Goal: Check status: Check status

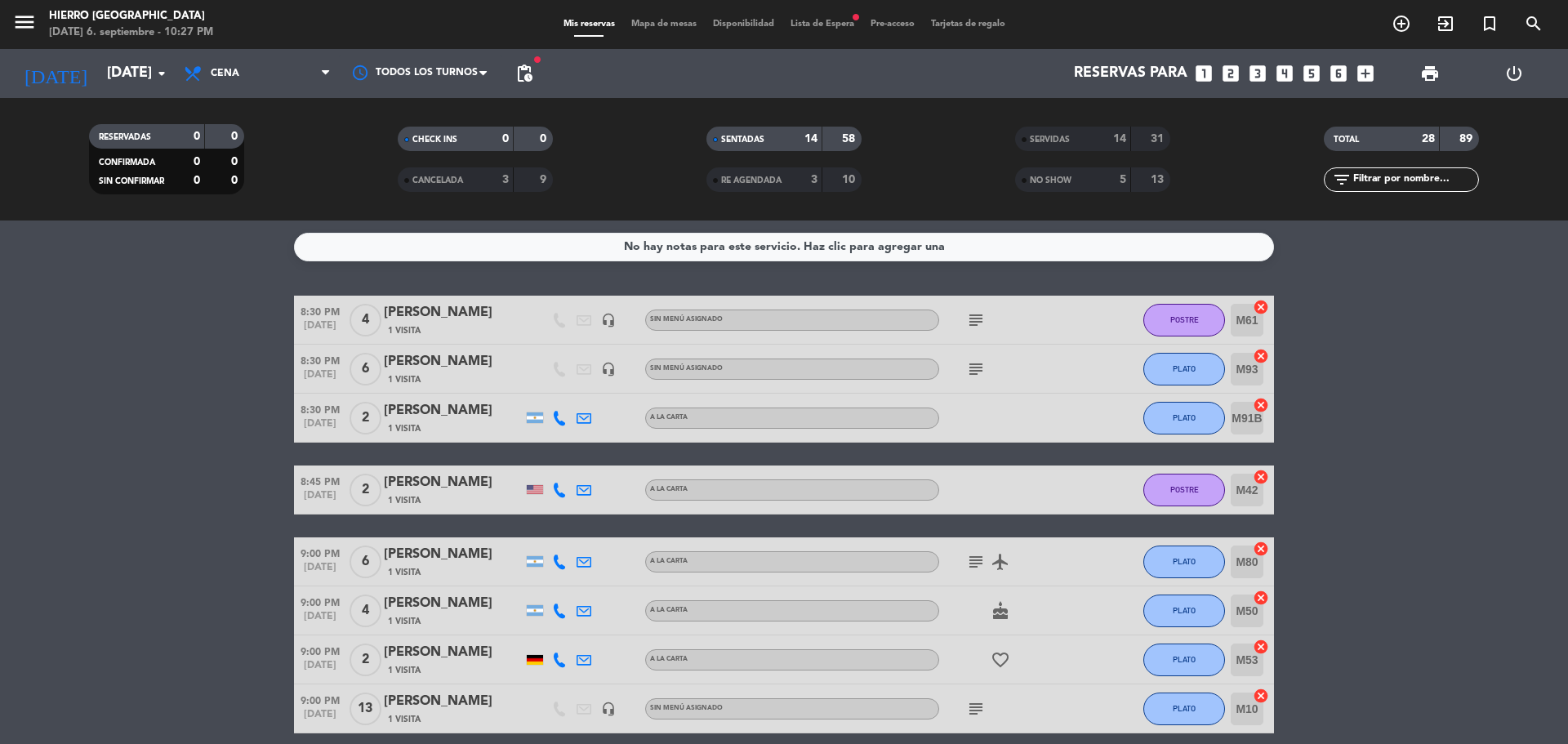
click at [1086, 137] on div "SERVIDAS" at bounding box center [1056, 139] width 75 height 19
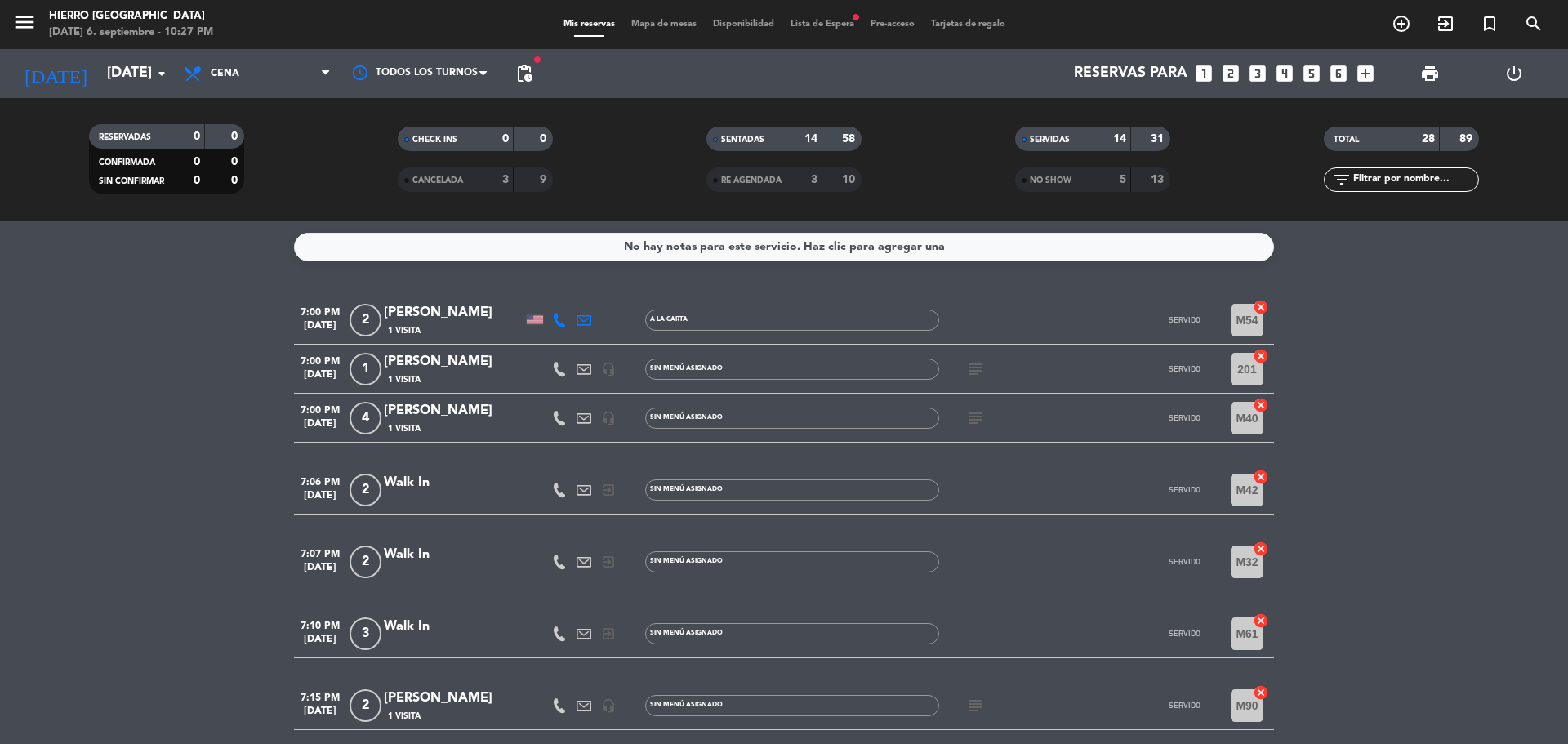
click at [976, 355] on div "subject" at bounding box center [1012, 368] width 147 height 48
click at [978, 363] on icon "subject" at bounding box center [976, 369] width 20 height 20
click at [981, 426] on icon "subject" at bounding box center [976, 418] width 20 height 20
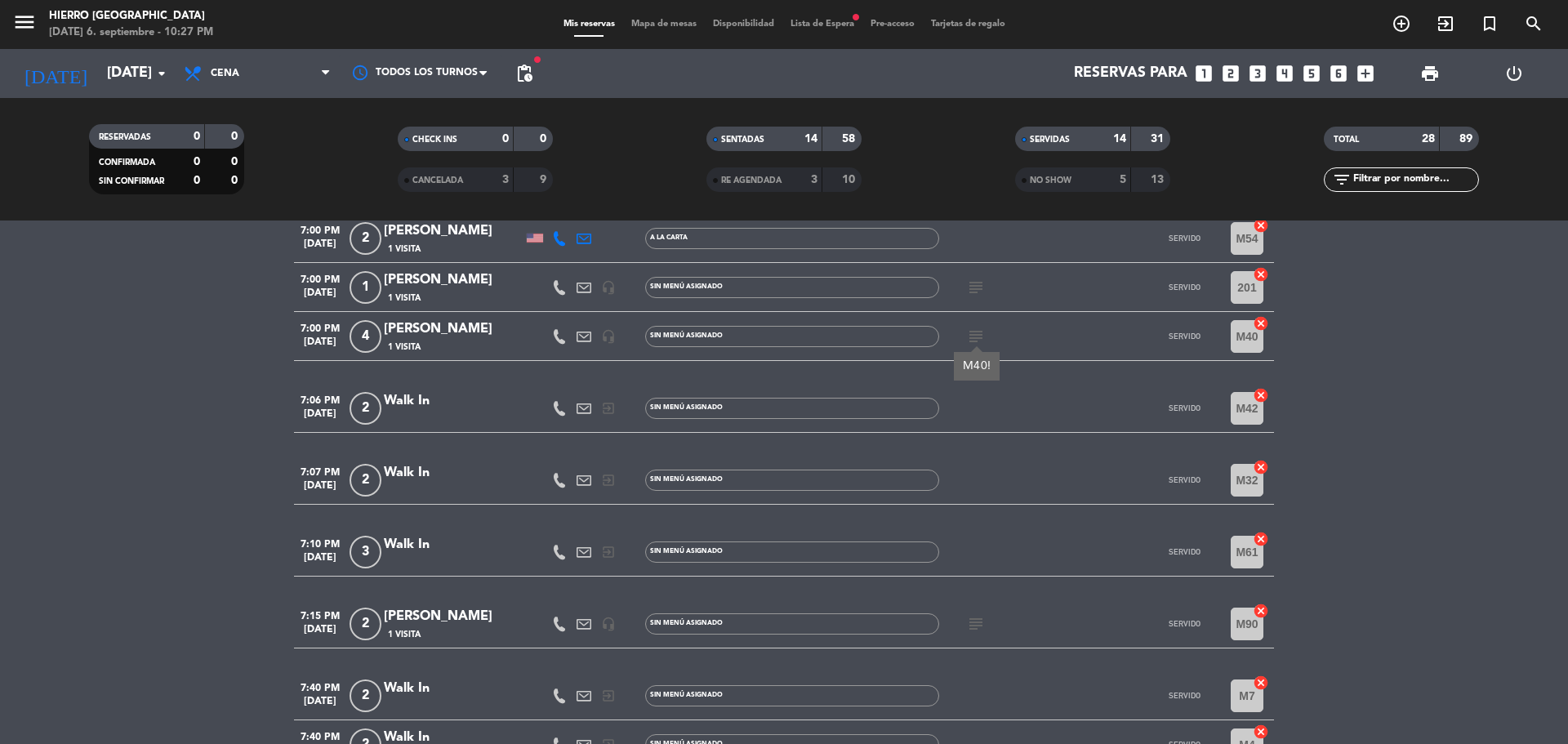
click at [972, 615] on icon "subject" at bounding box center [976, 624] width 20 height 20
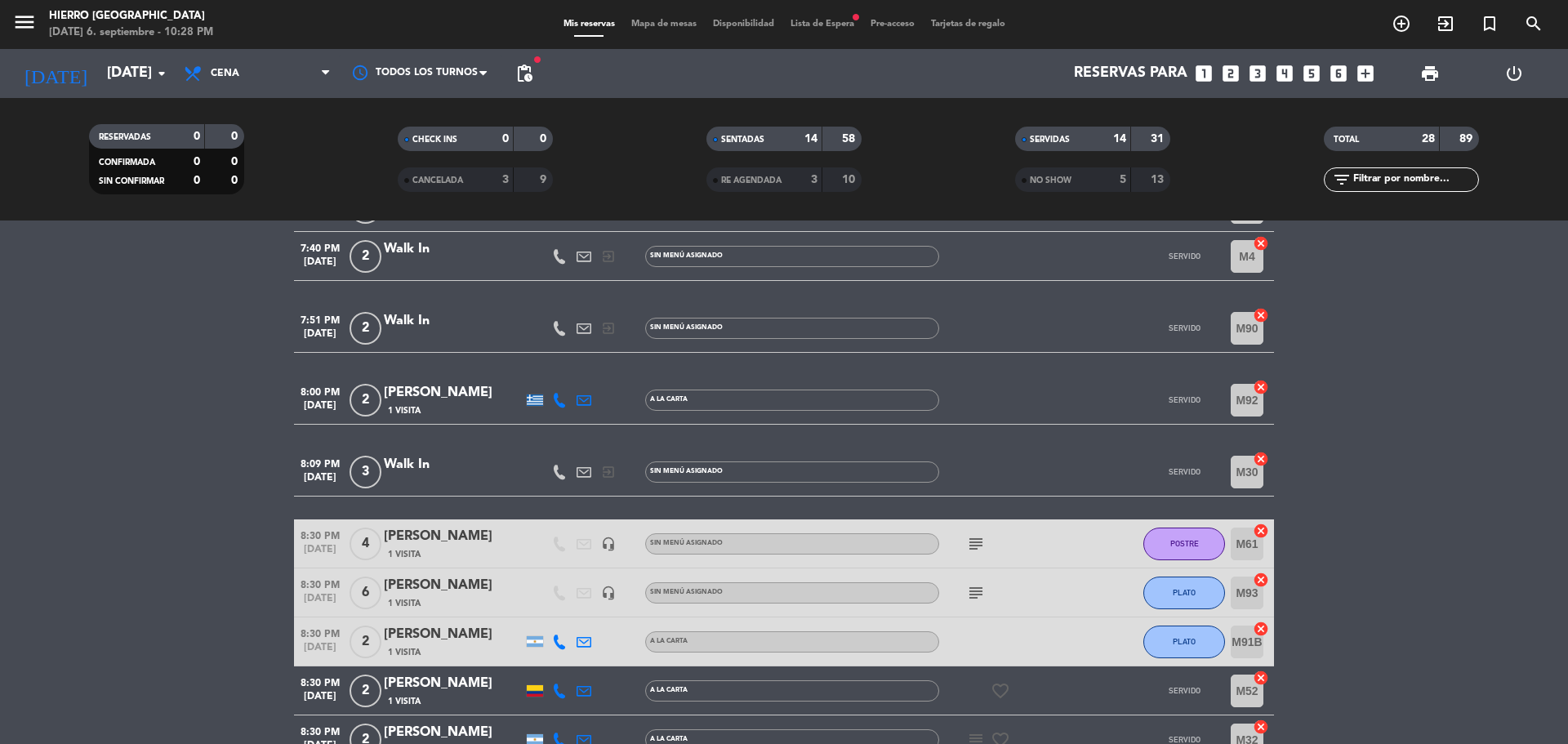
scroll to position [572, 0]
click at [977, 540] on icon "subject" at bounding box center [976, 542] width 20 height 20
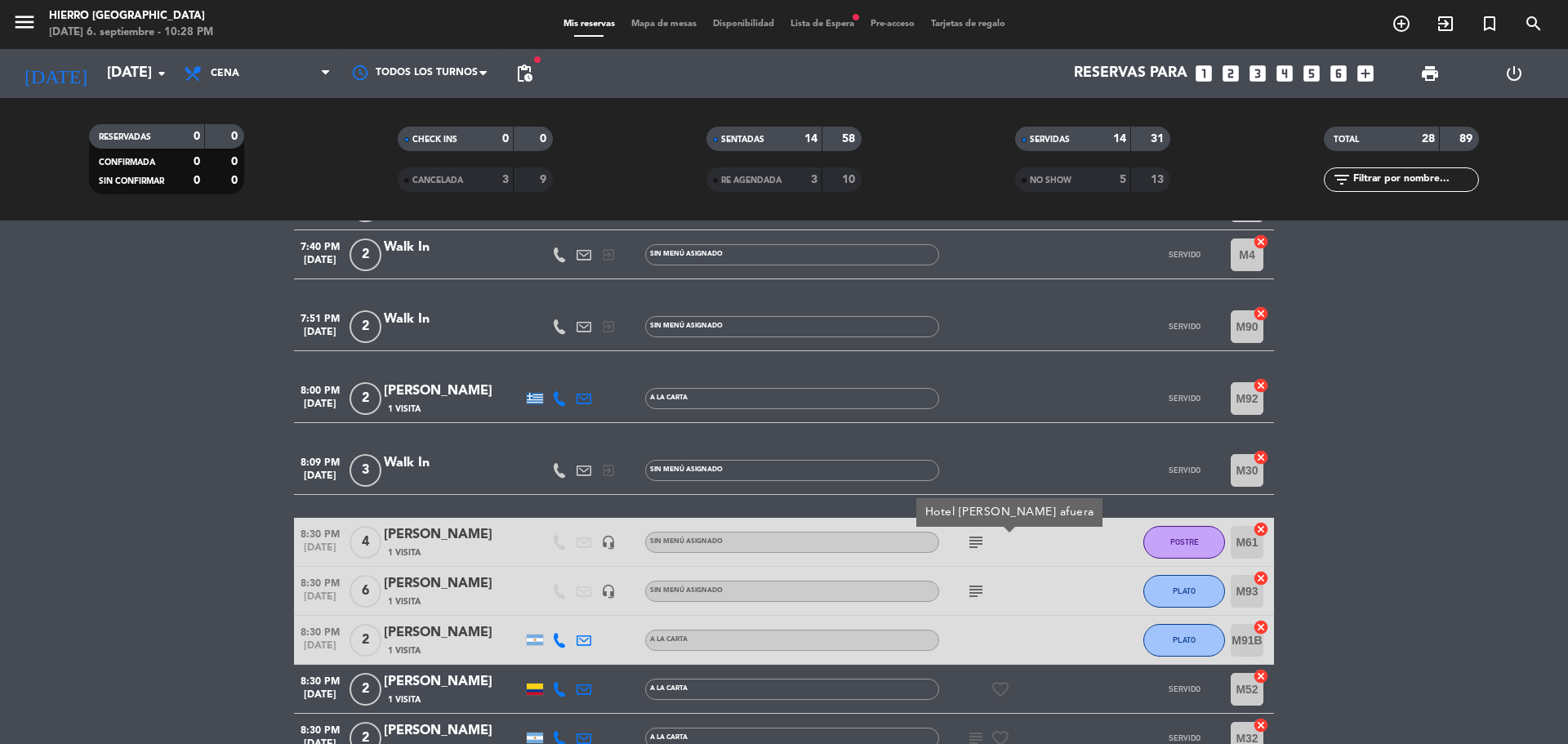
click at [970, 604] on div "subject" at bounding box center [1012, 590] width 147 height 48
click at [971, 598] on icon "subject" at bounding box center [976, 592] width 20 height 20
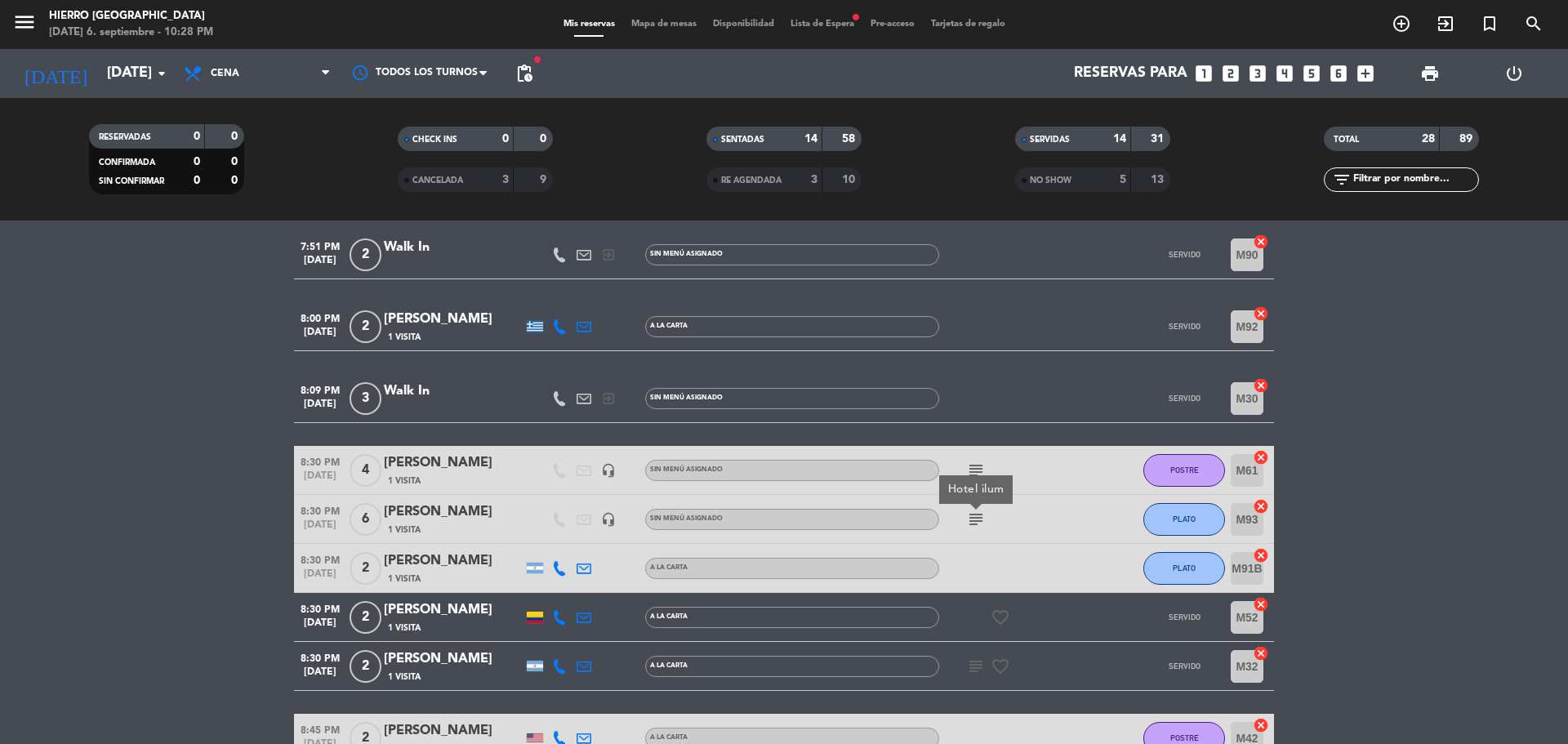
scroll to position [816, 0]
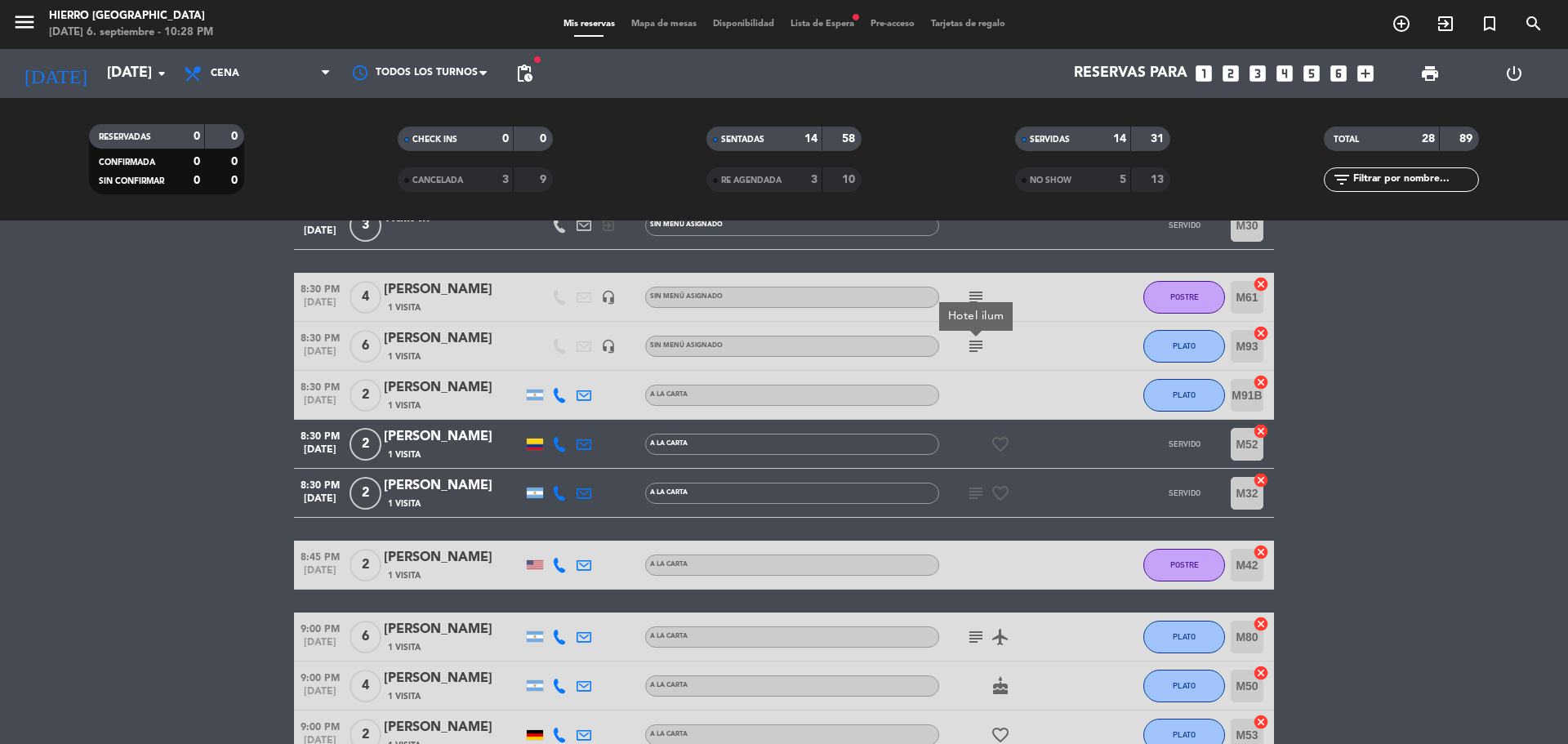
click at [977, 487] on icon "subject" at bounding box center [976, 493] width 20 height 20
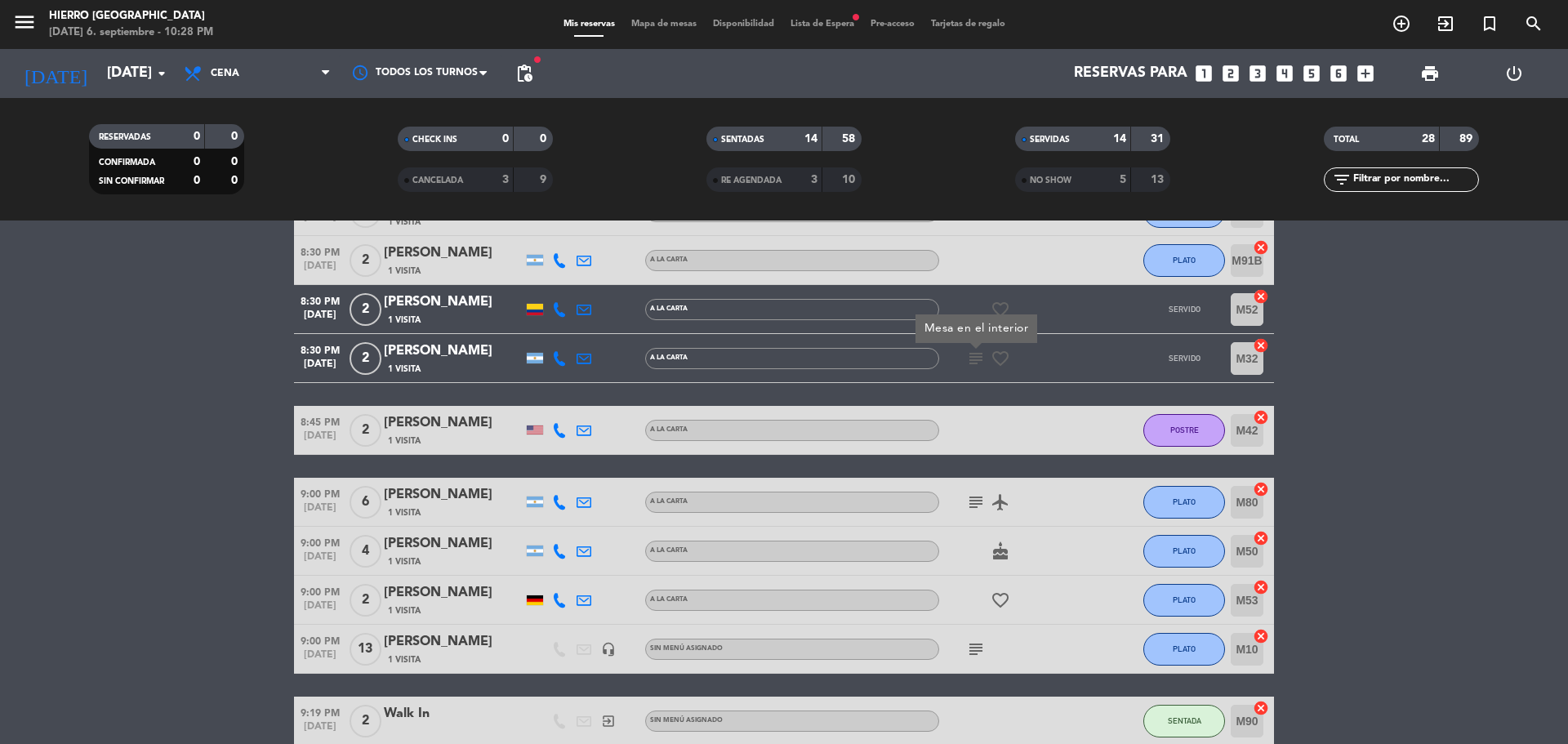
scroll to position [980, 0]
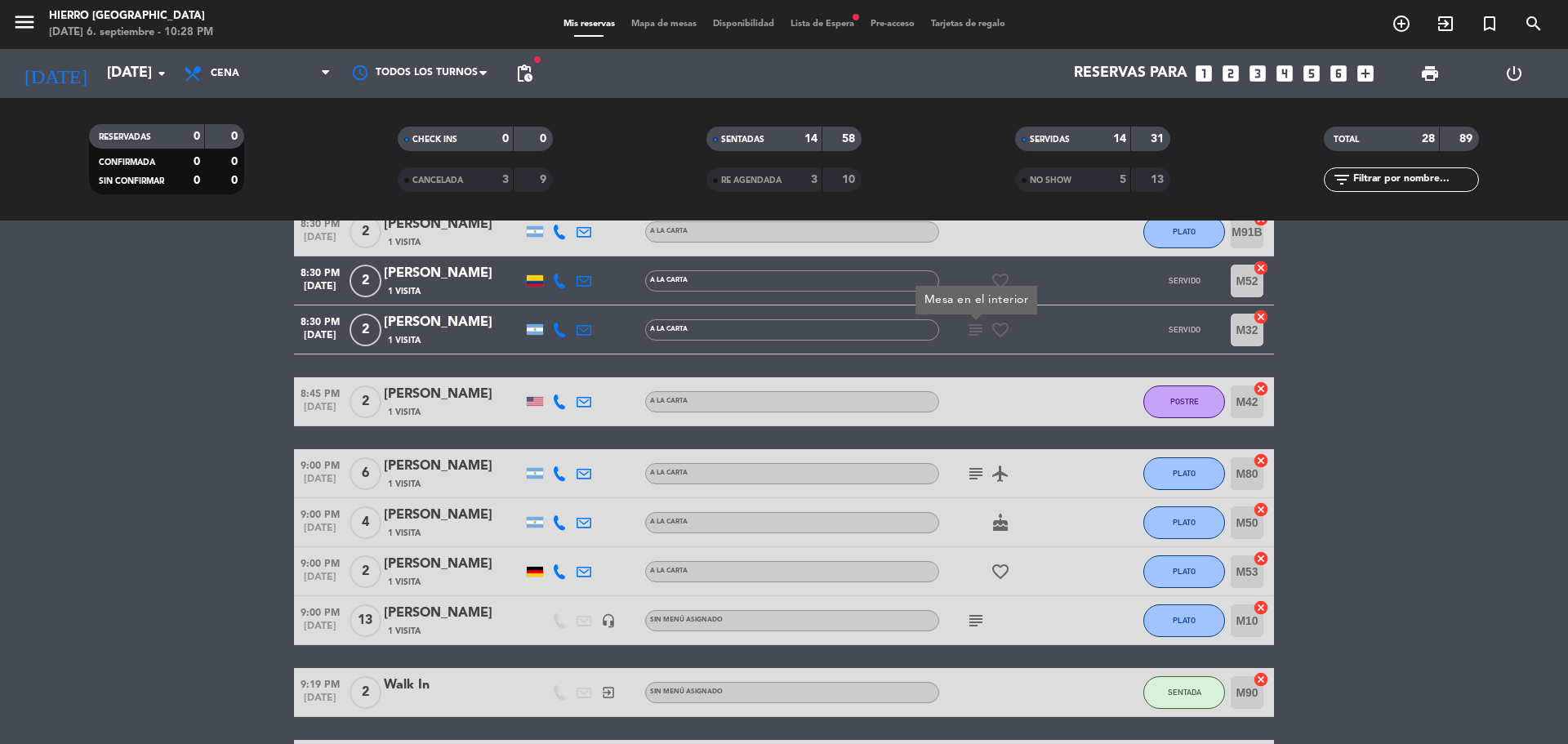
click at [973, 470] on icon "subject" at bounding box center [976, 474] width 20 height 20
click at [974, 611] on icon "subject" at bounding box center [976, 621] width 20 height 20
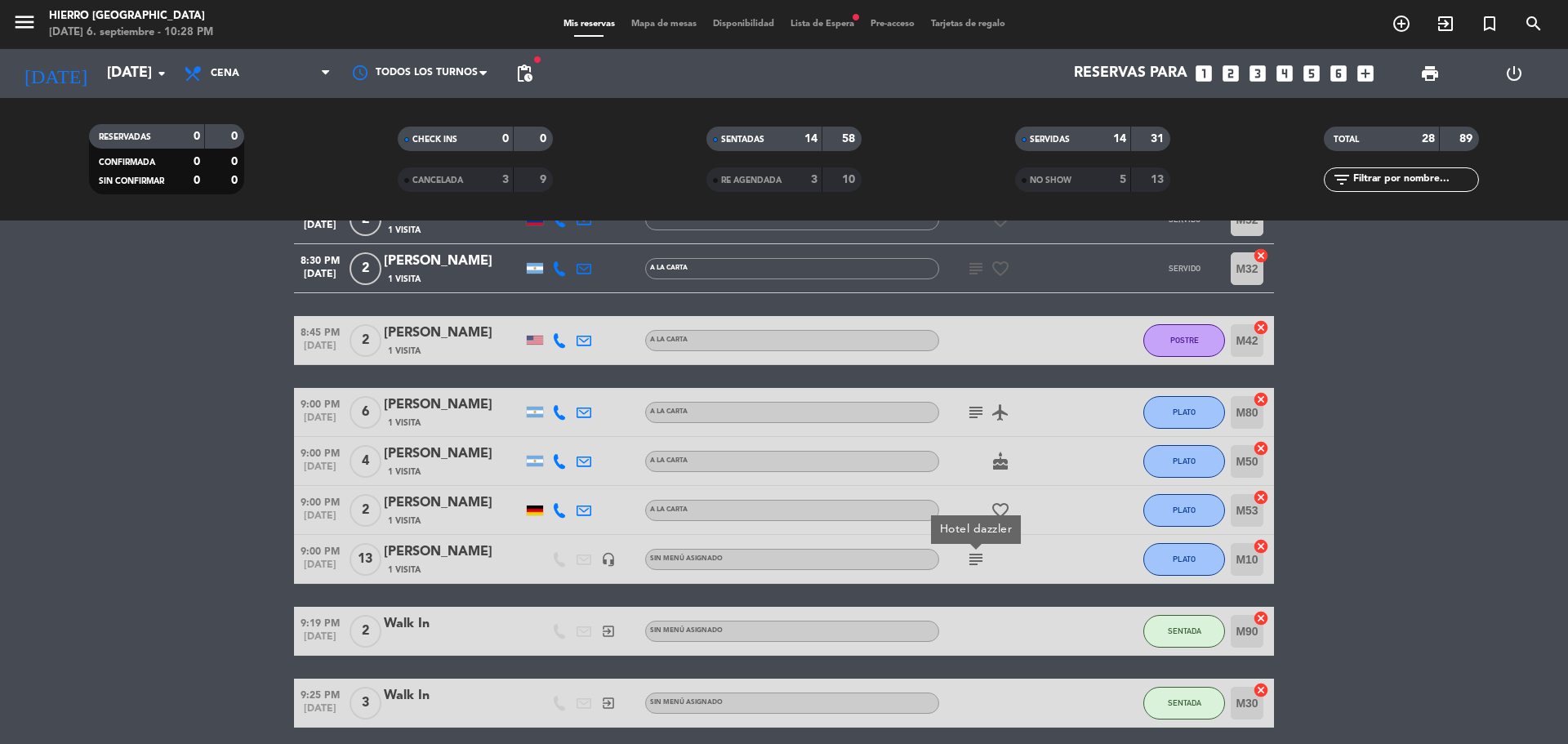
scroll to position [1307, 0]
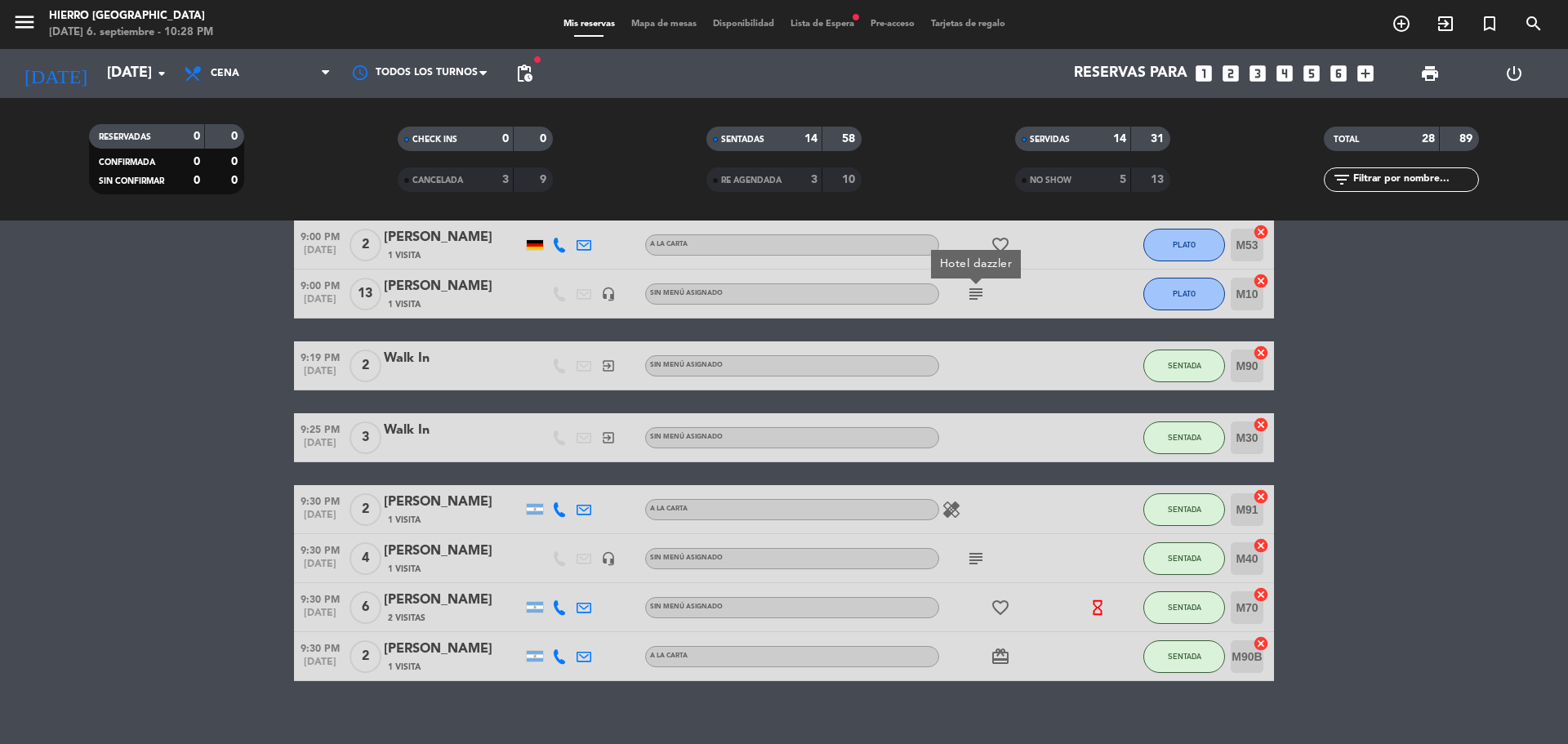
drag, startPoint x: 978, startPoint y: 569, endPoint x: 927, endPoint y: 581, distance: 52.4
click at [972, 570] on div "subject" at bounding box center [1012, 557] width 147 height 48
click at [977, 565] on icon "subject" at bounding box center [976, 558] width 20 height 20
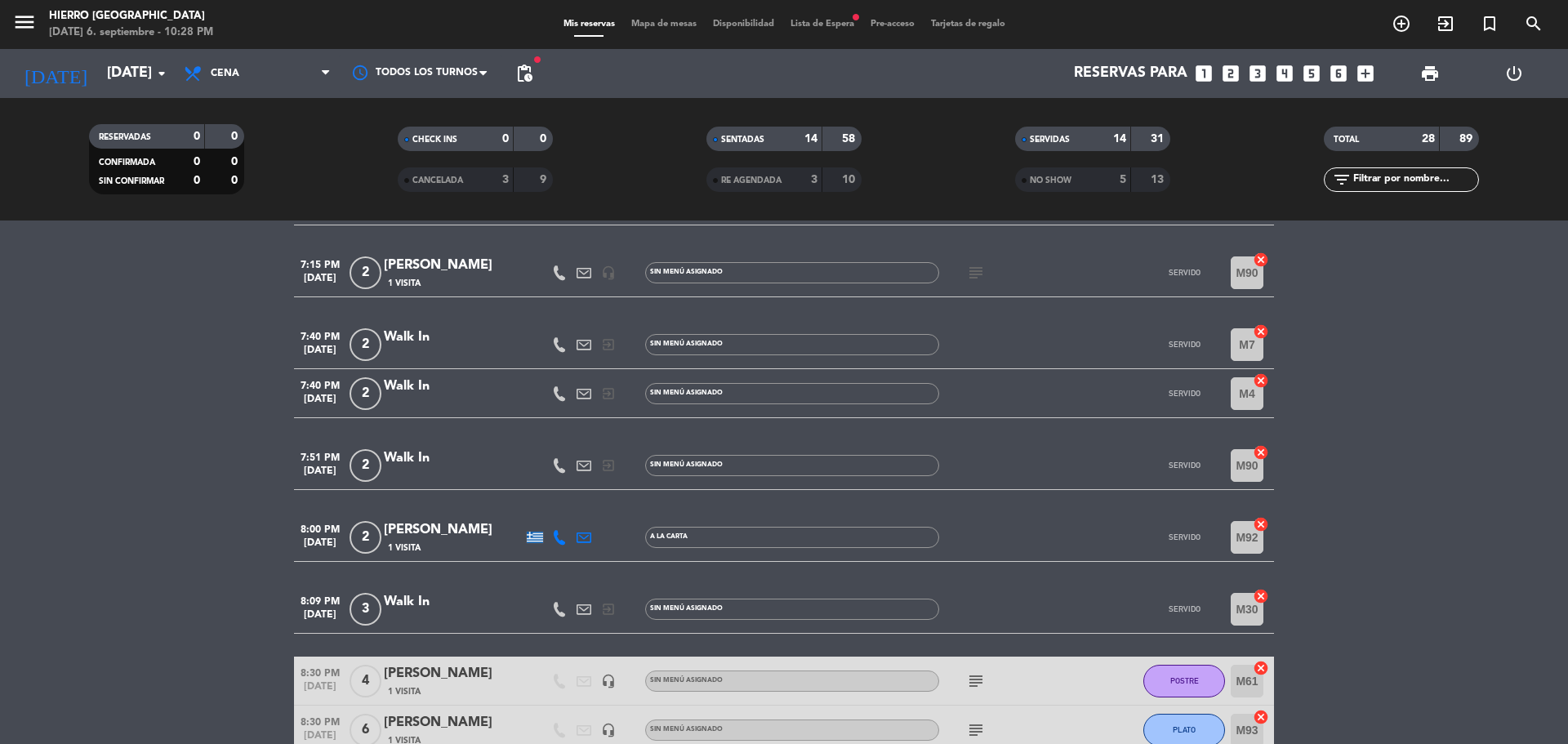
scroll to position [0, 0]
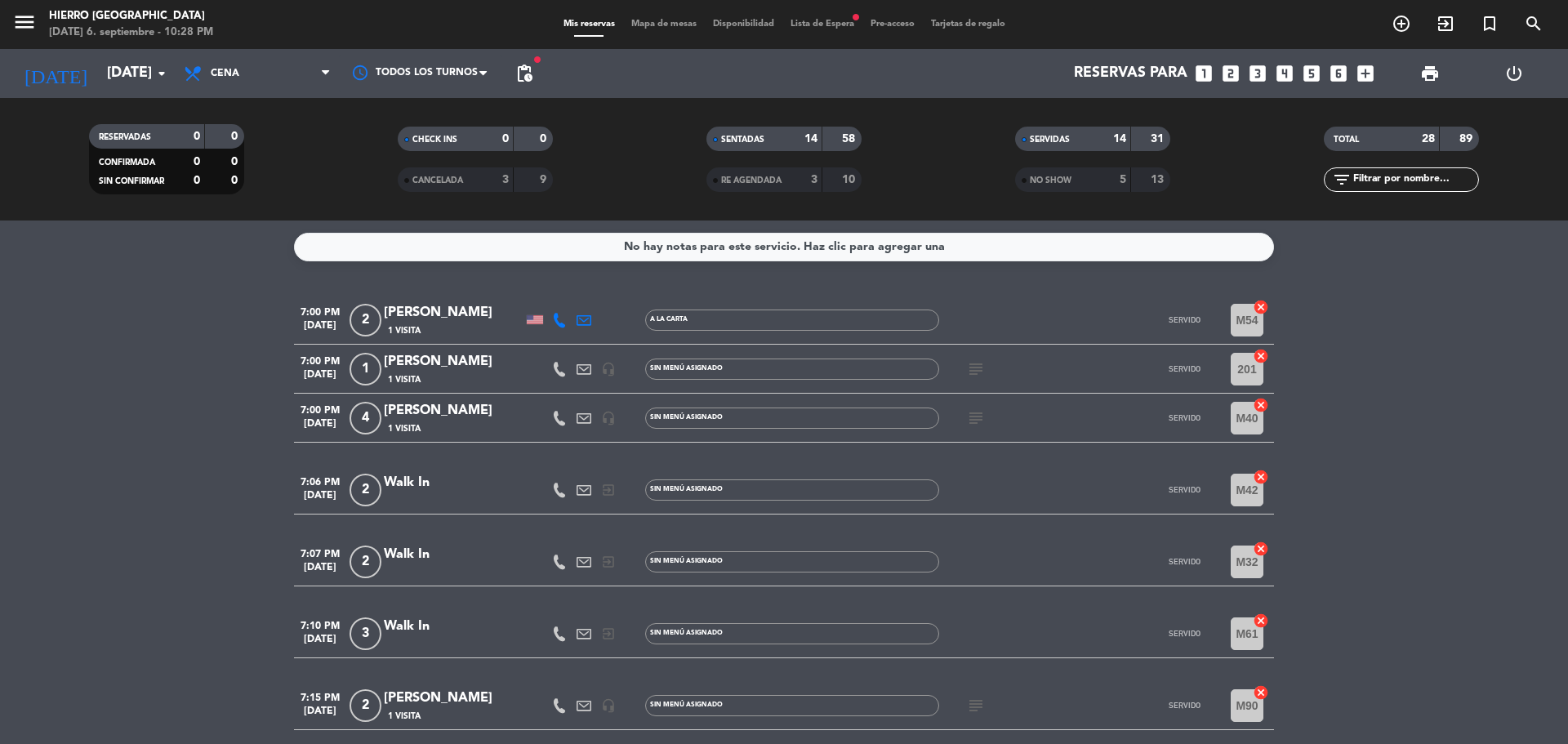
click at [979, 423] on icon "subject" at bounding box center [976, 418] width 20 height 20
click at [978, 368] on icon "subject" at bounding box center [976, 369] width 20 height 20
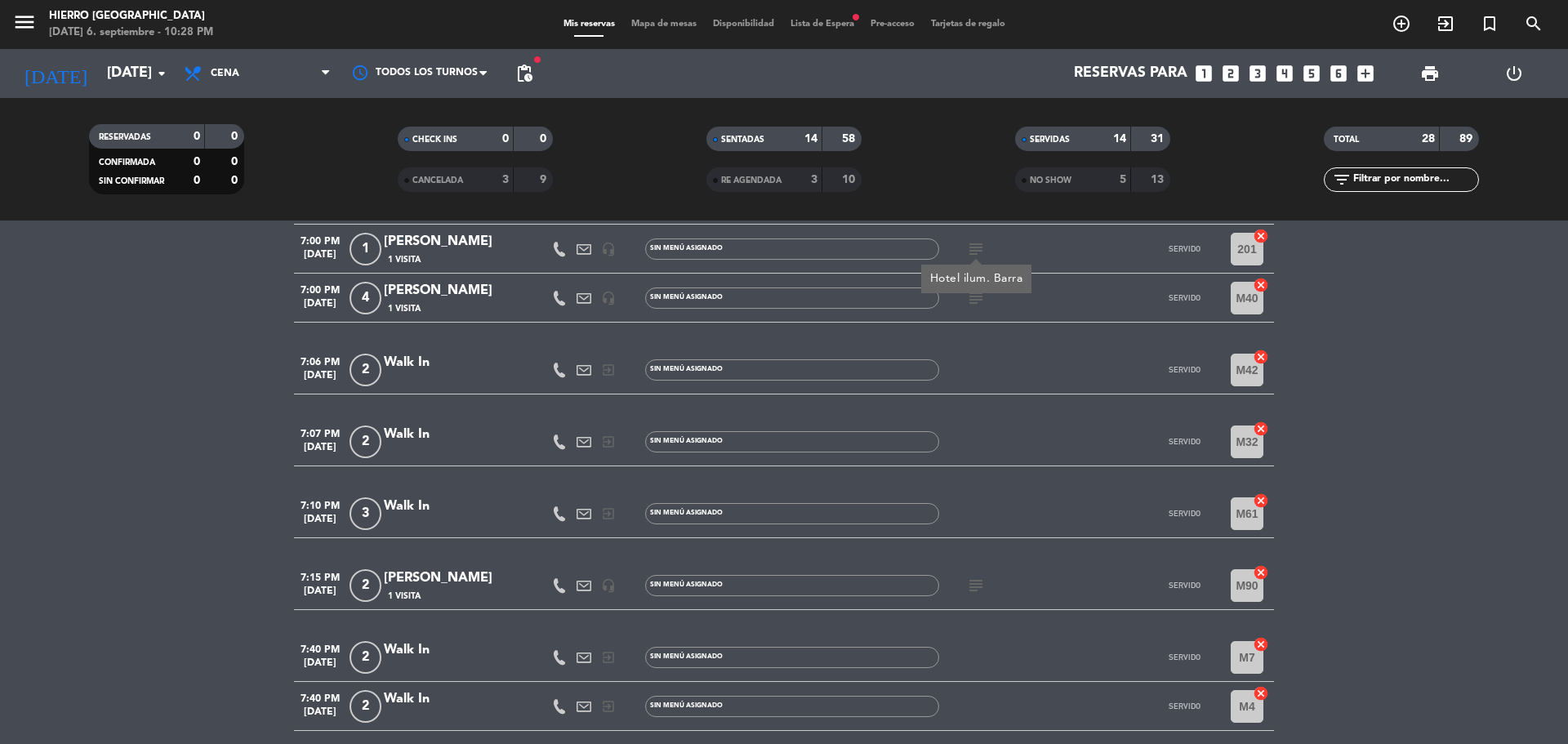
scroll to position [245, 0]
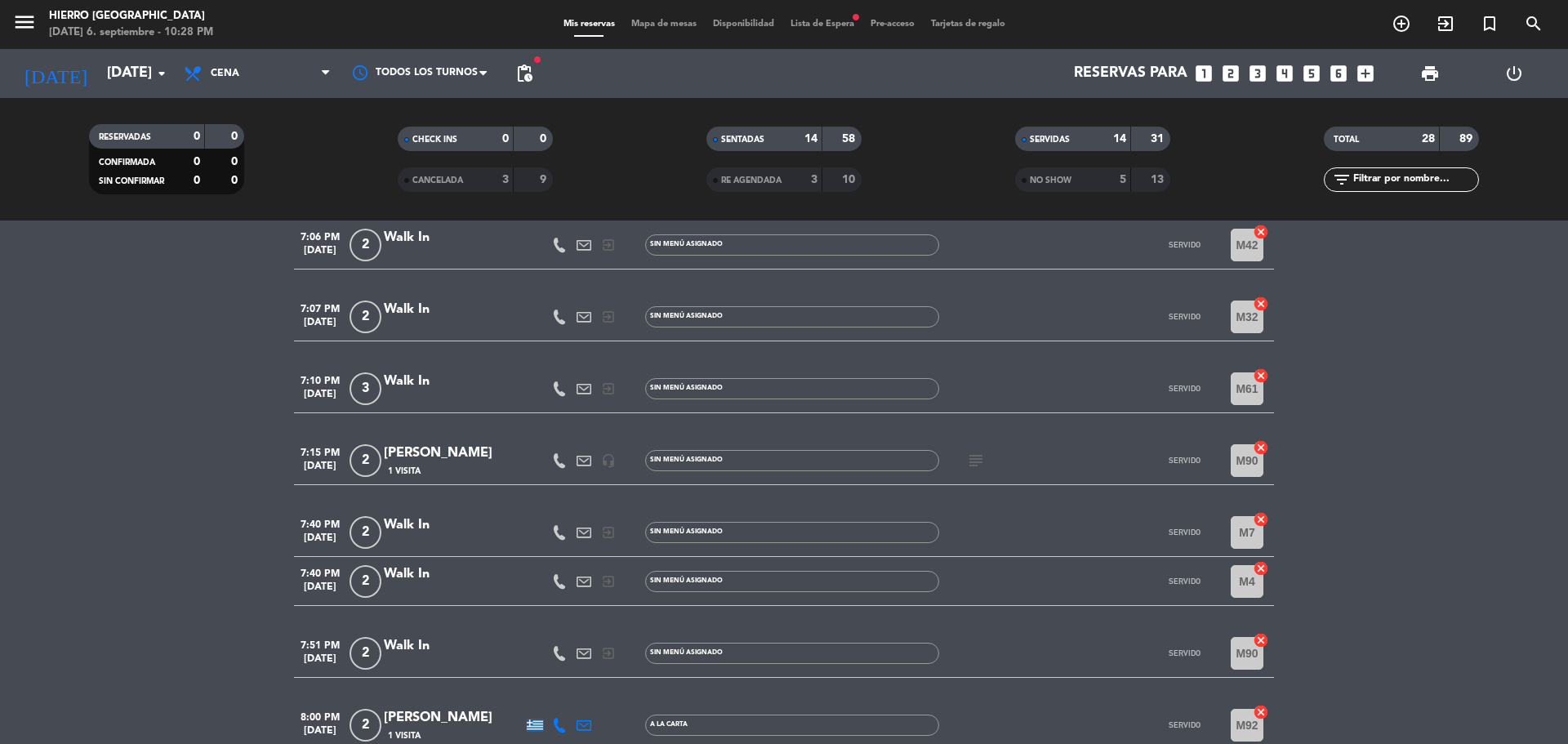
click at [987, 451] on span "subject" at bounding box center [975, 460] width 24 height 20
click at [983, 458] on icon "subject" at bounding box center [976, 460] width 20 height 20
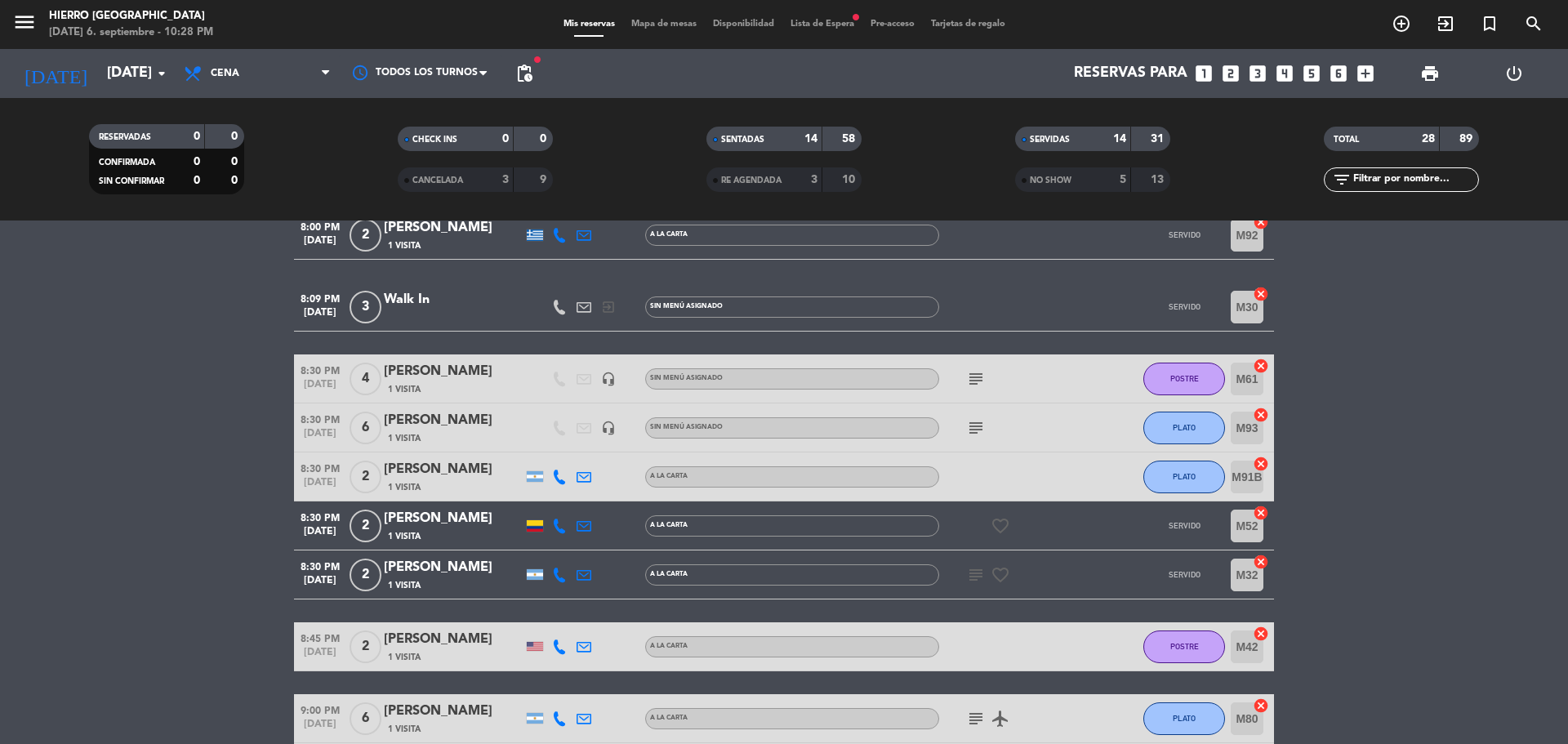
scroll to position [1224, 0]
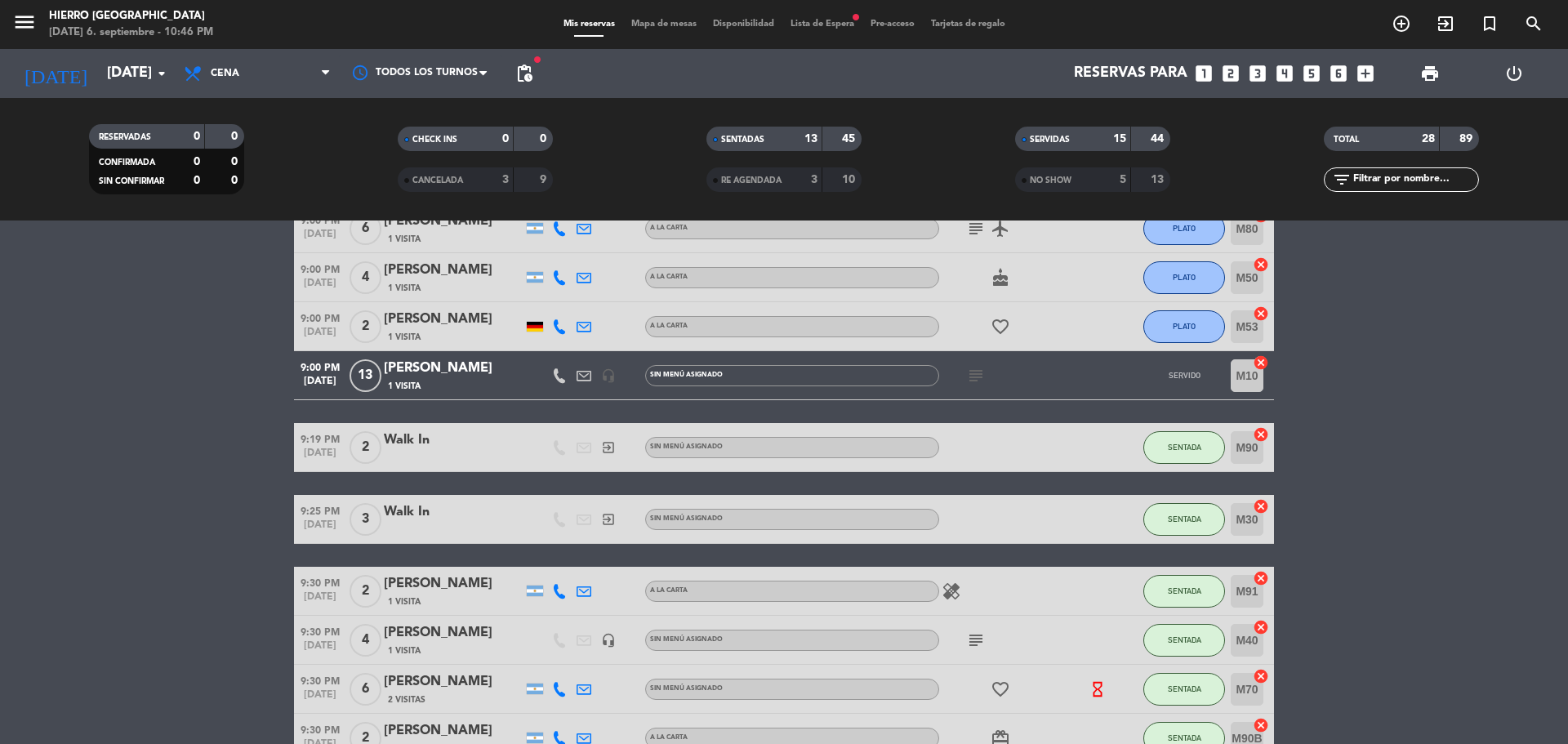
click at [979, 371] on icon "subject" at bounding box center [976, 376] width 20 height 20
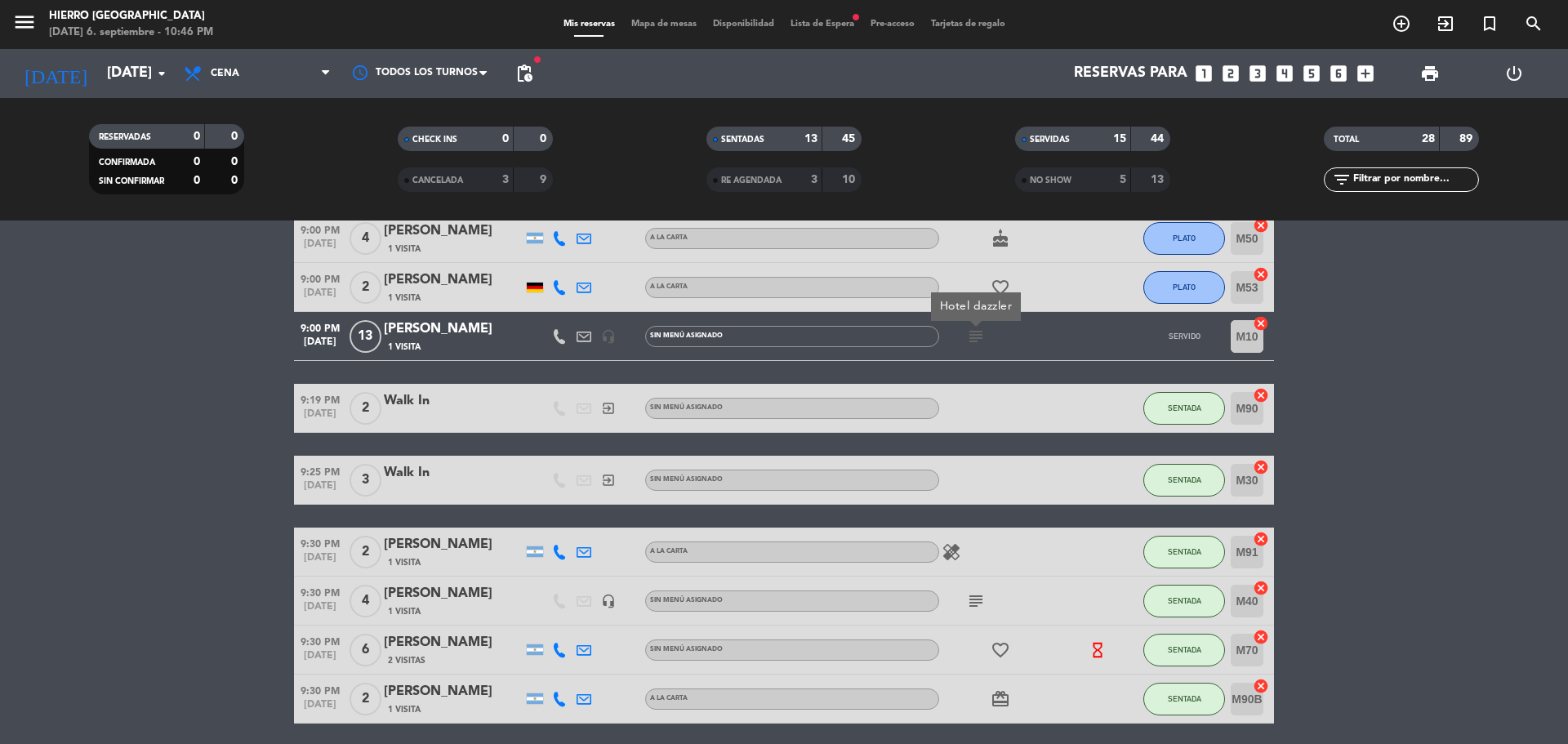
scroll to position [1325, 0]
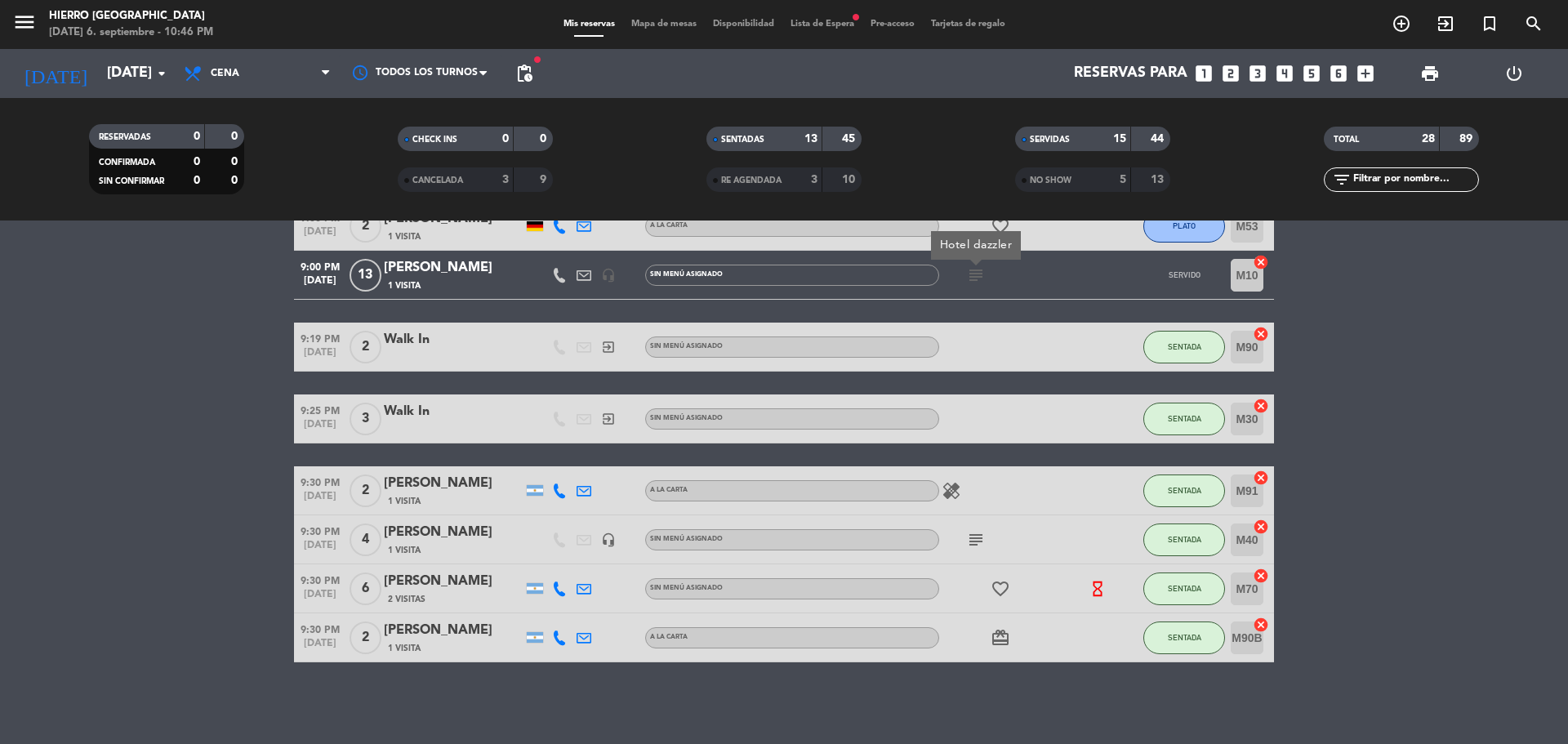
click at [971, 538] on icon "subject" at bounding box center [976, 540] width 20 height 20
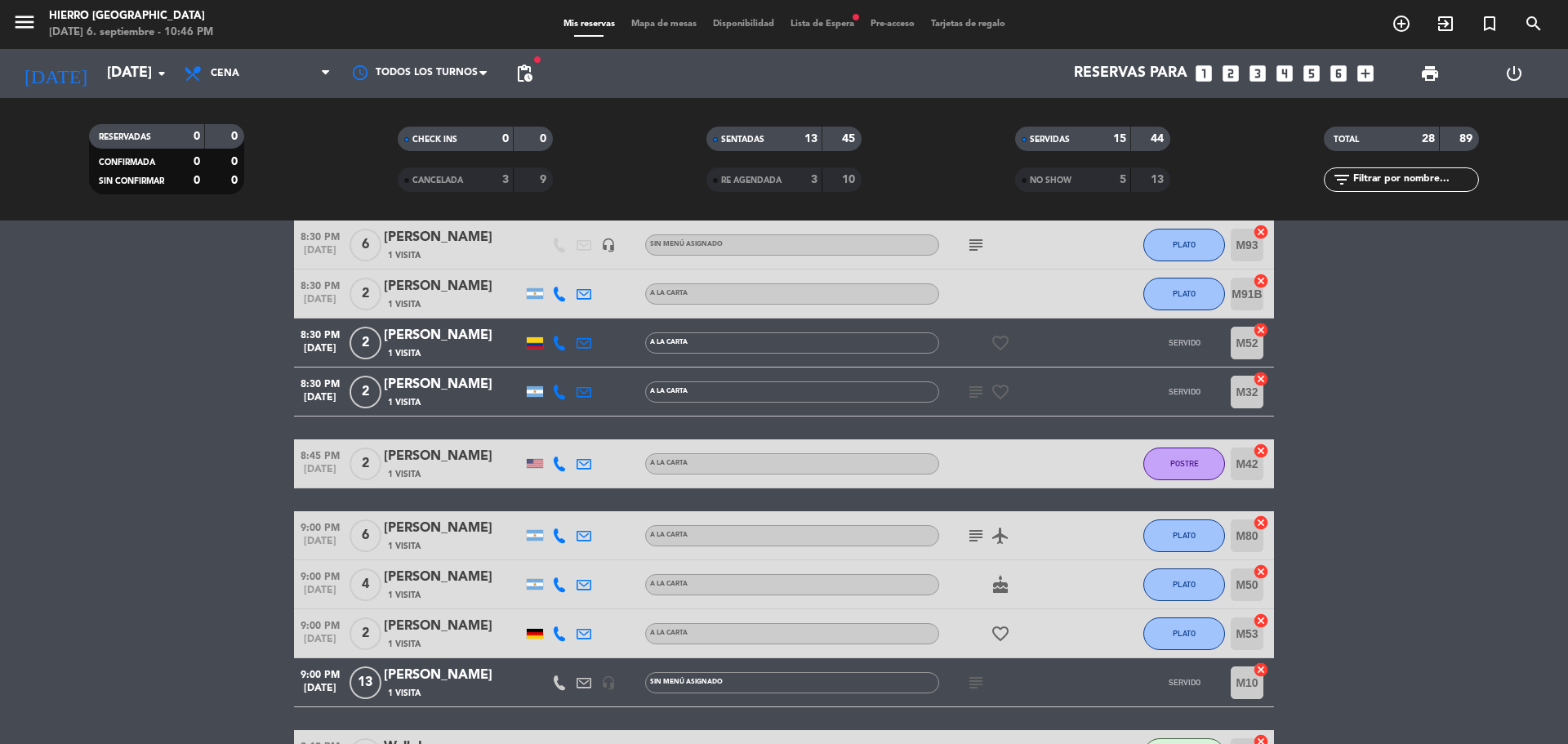
scroll to position [917, 0]
click at [975, 532] on icon "subject" at bounding box center [976, 536] width 20 height 20
click at [973, 391] on icon "subject" at bounding box center [976, 393] width 20 height 20
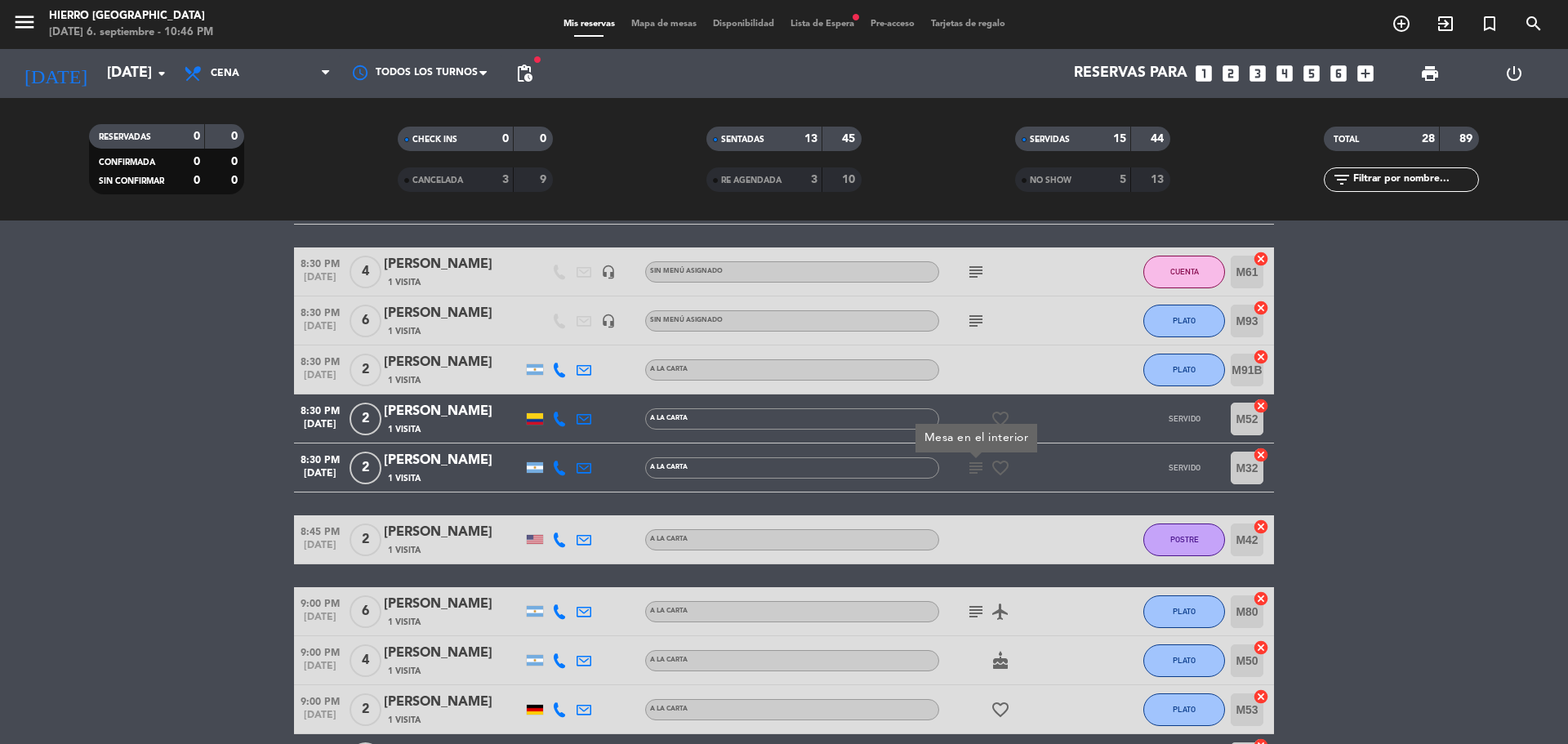
scroll to position [754, 0]
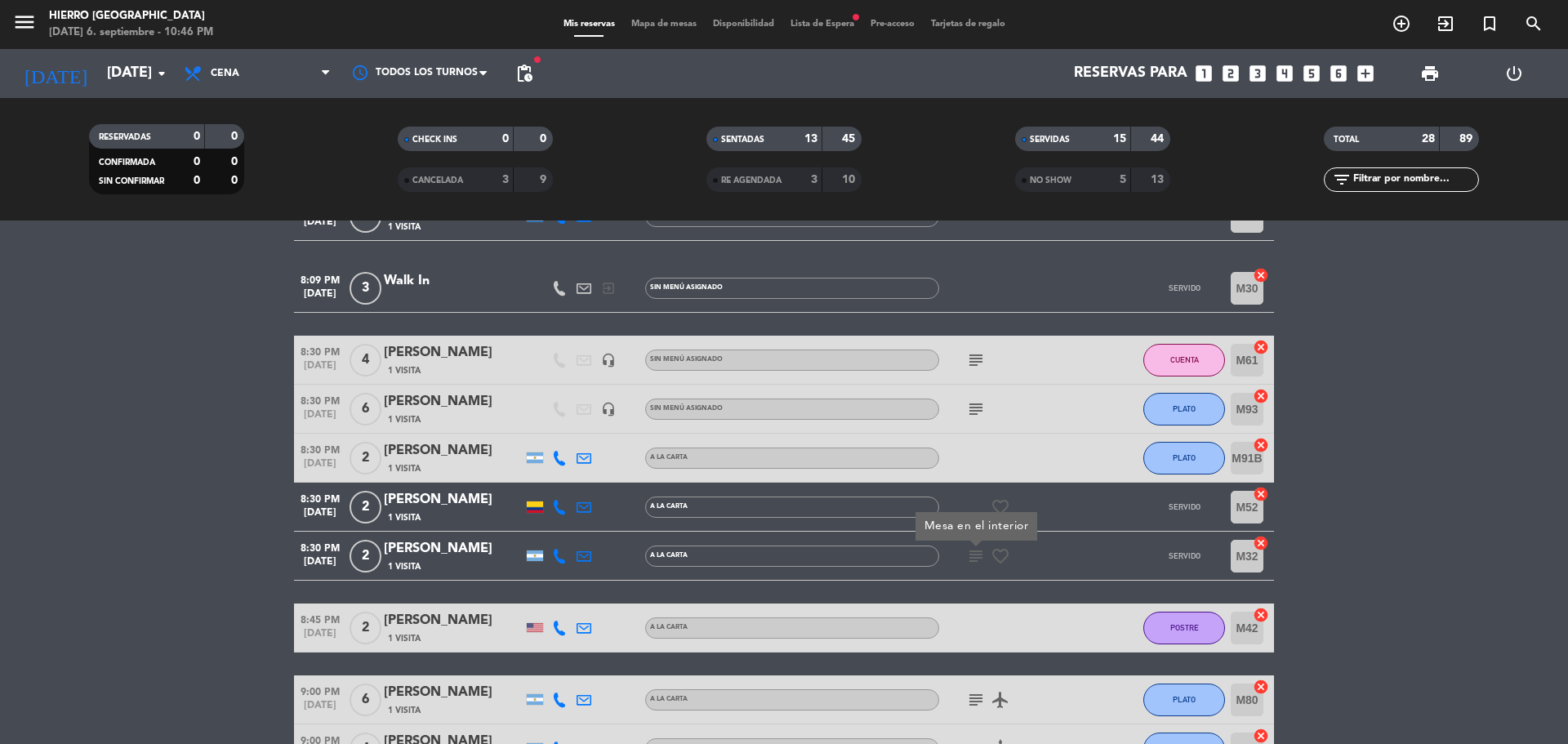
click at [976, 417] on icon "subject" at bounding box center [976, 410] width 20 height 20
click at [976, 364] on icon "subject" at bounding box center [976, 361] width 20 height 20
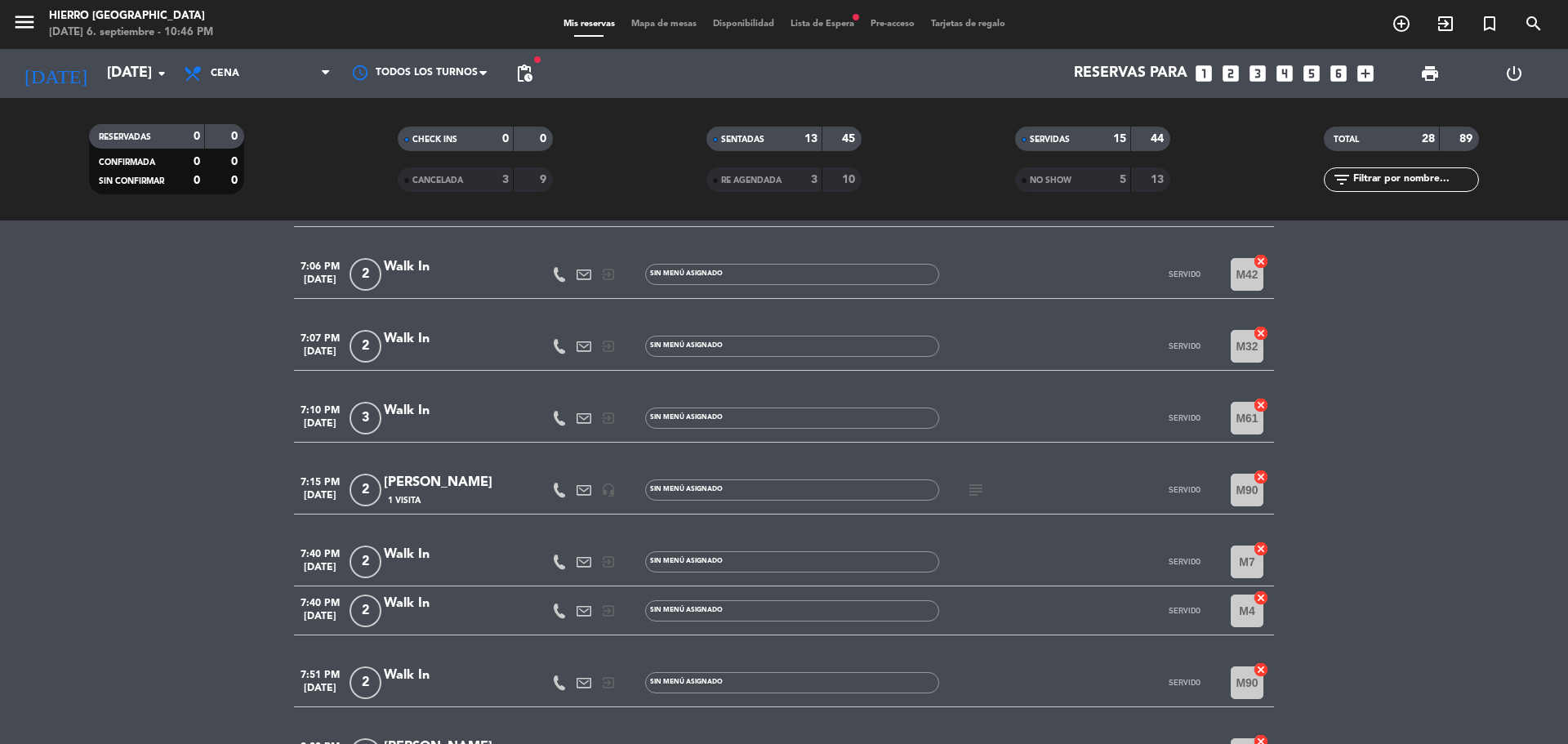
scroll to position [182, 0]
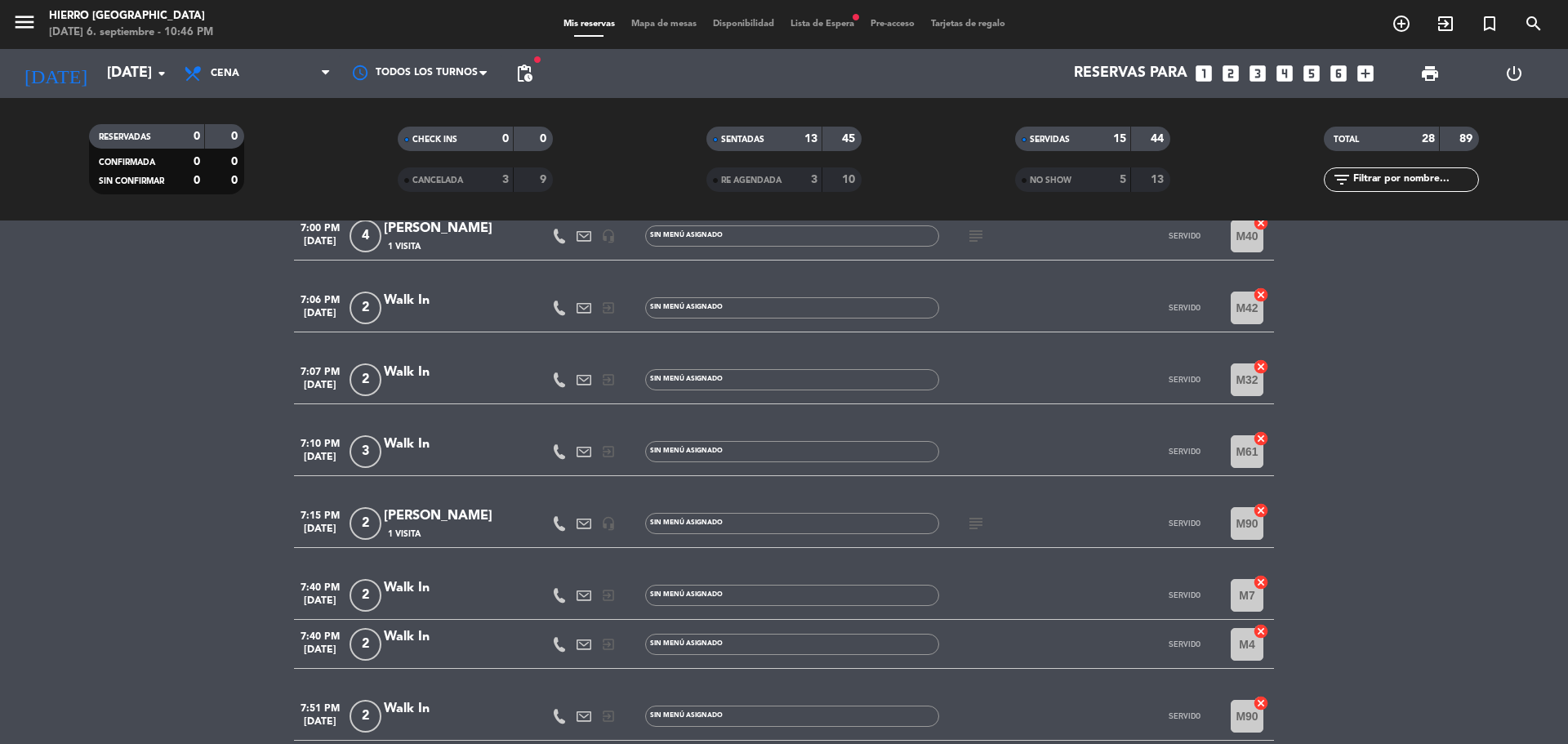
click at [973, 522] on icon "subject" at bounding box center [976, 524] width 20 height 20
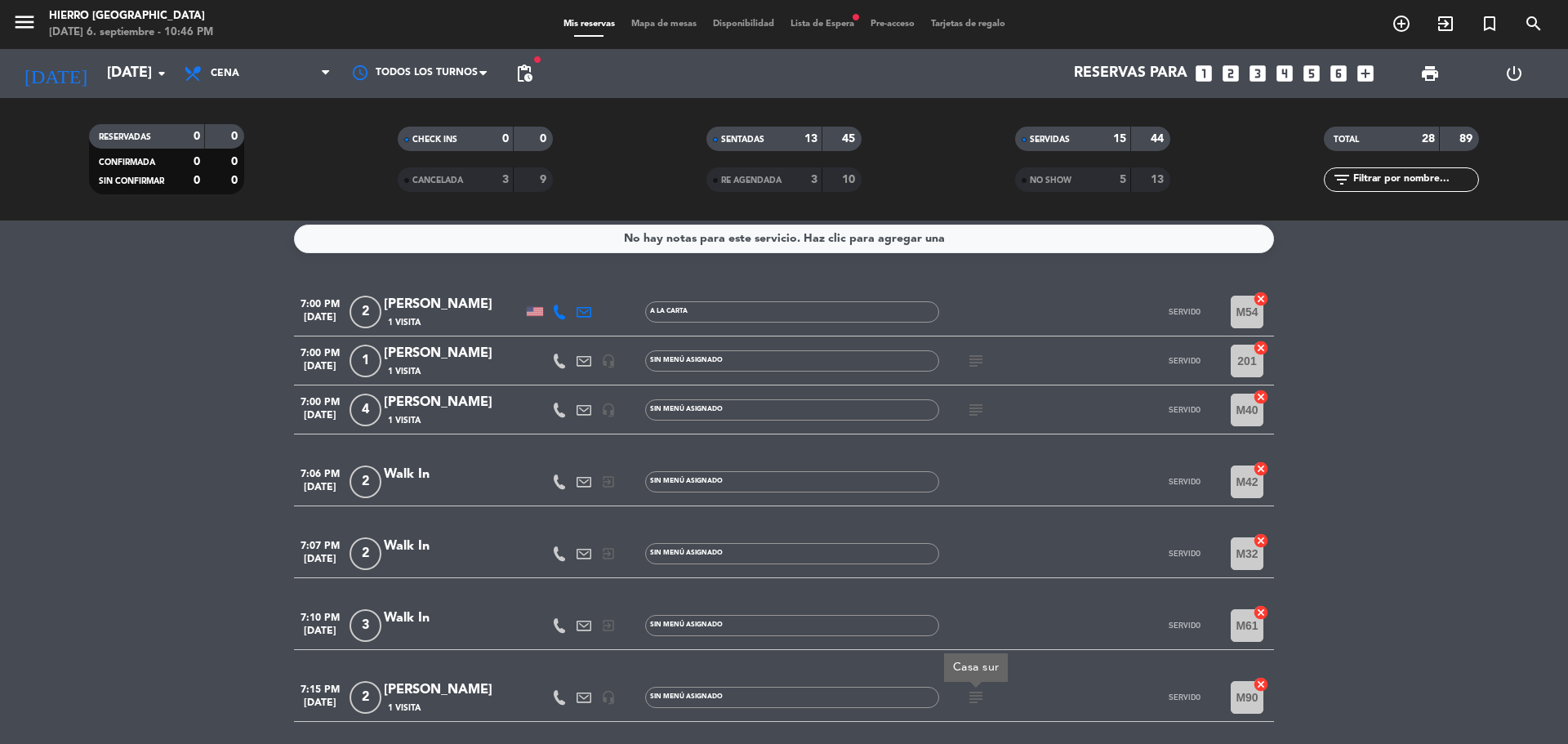
scroll to position [0, 0]
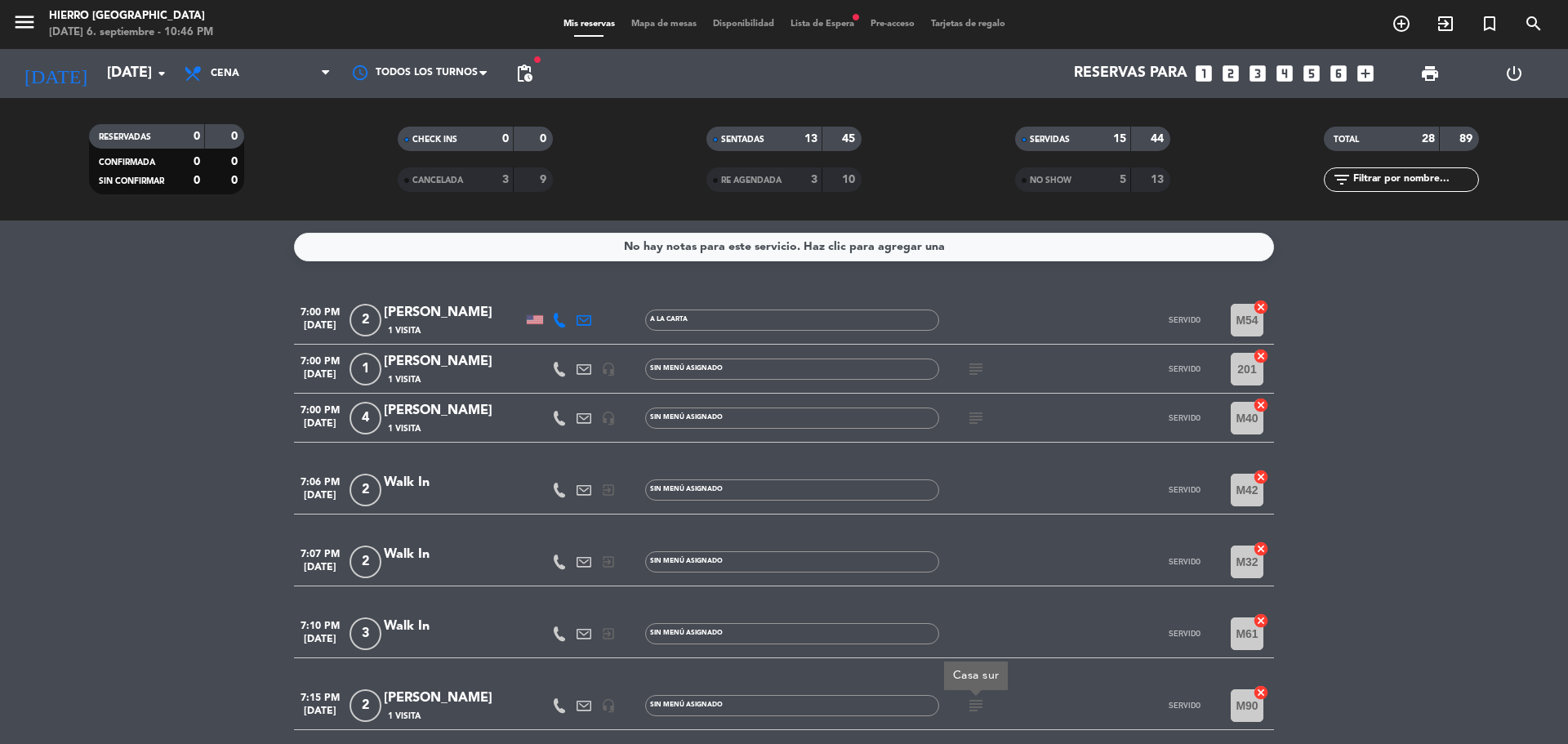
click at [981, 411] on icon "subject" at bounding box center [976, 418] width 20 height 20
click at [976, 376] on icon "subject" at bounding box center [976, 369] width 20 height 20
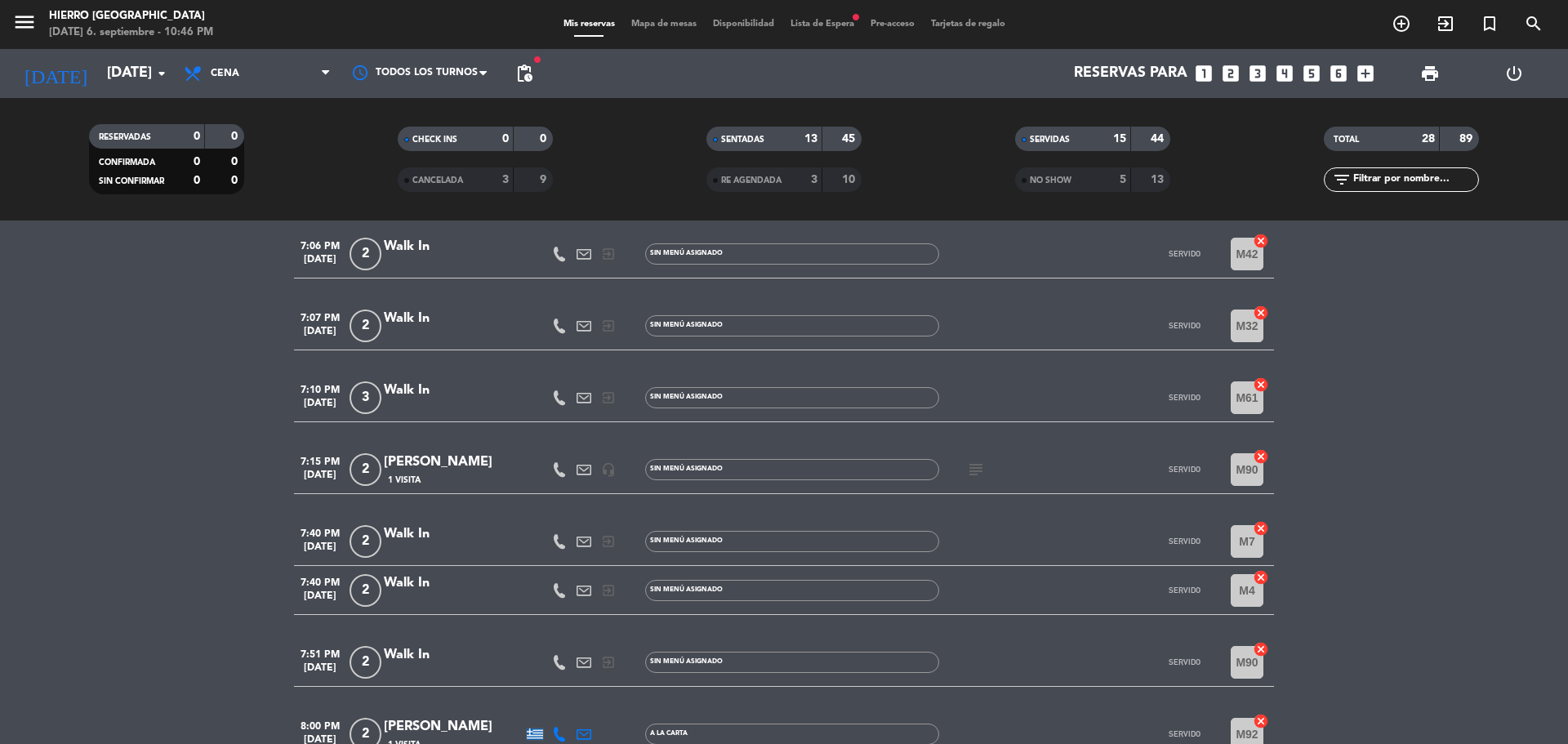
scroll to position [245, 0]
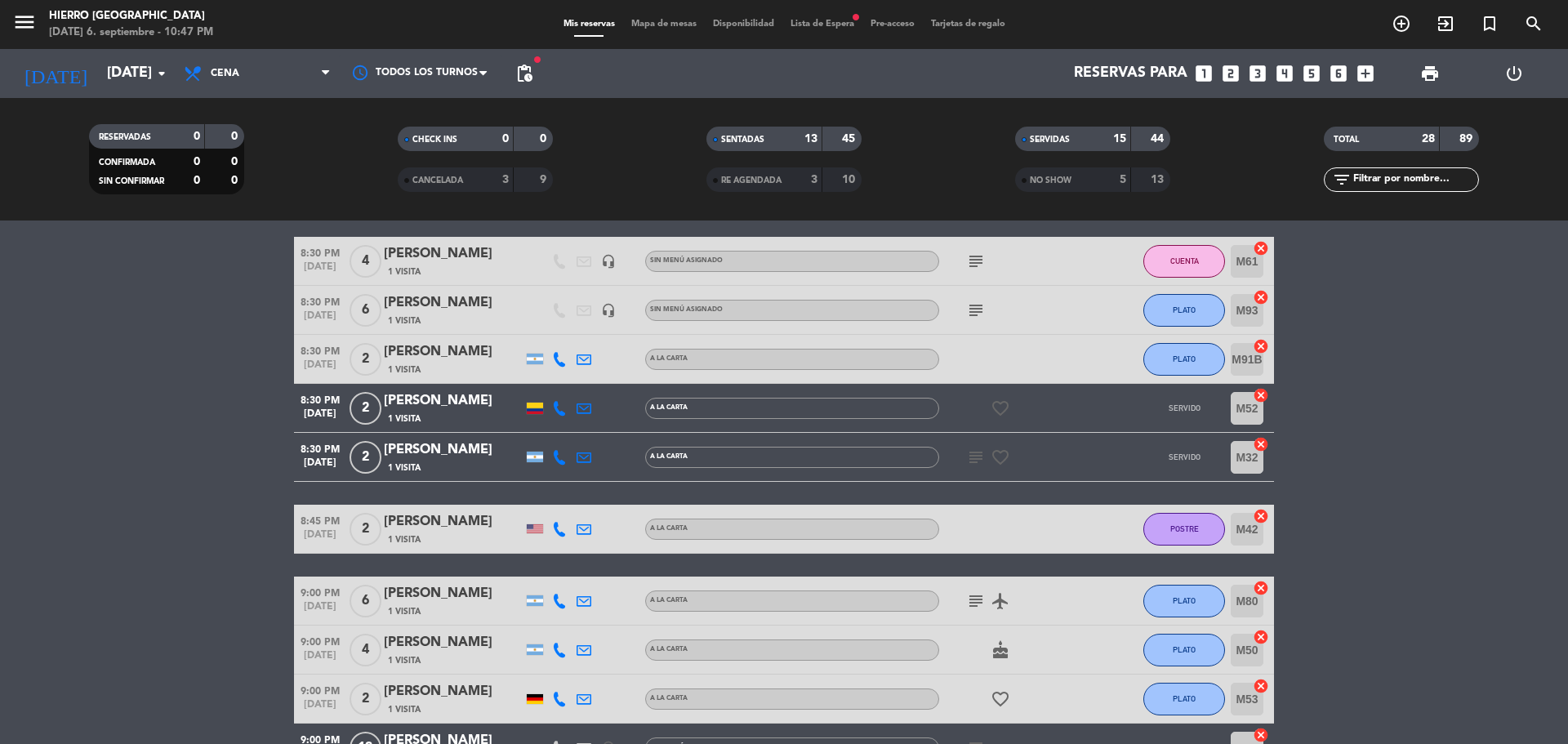
scroll to position [980, 0]
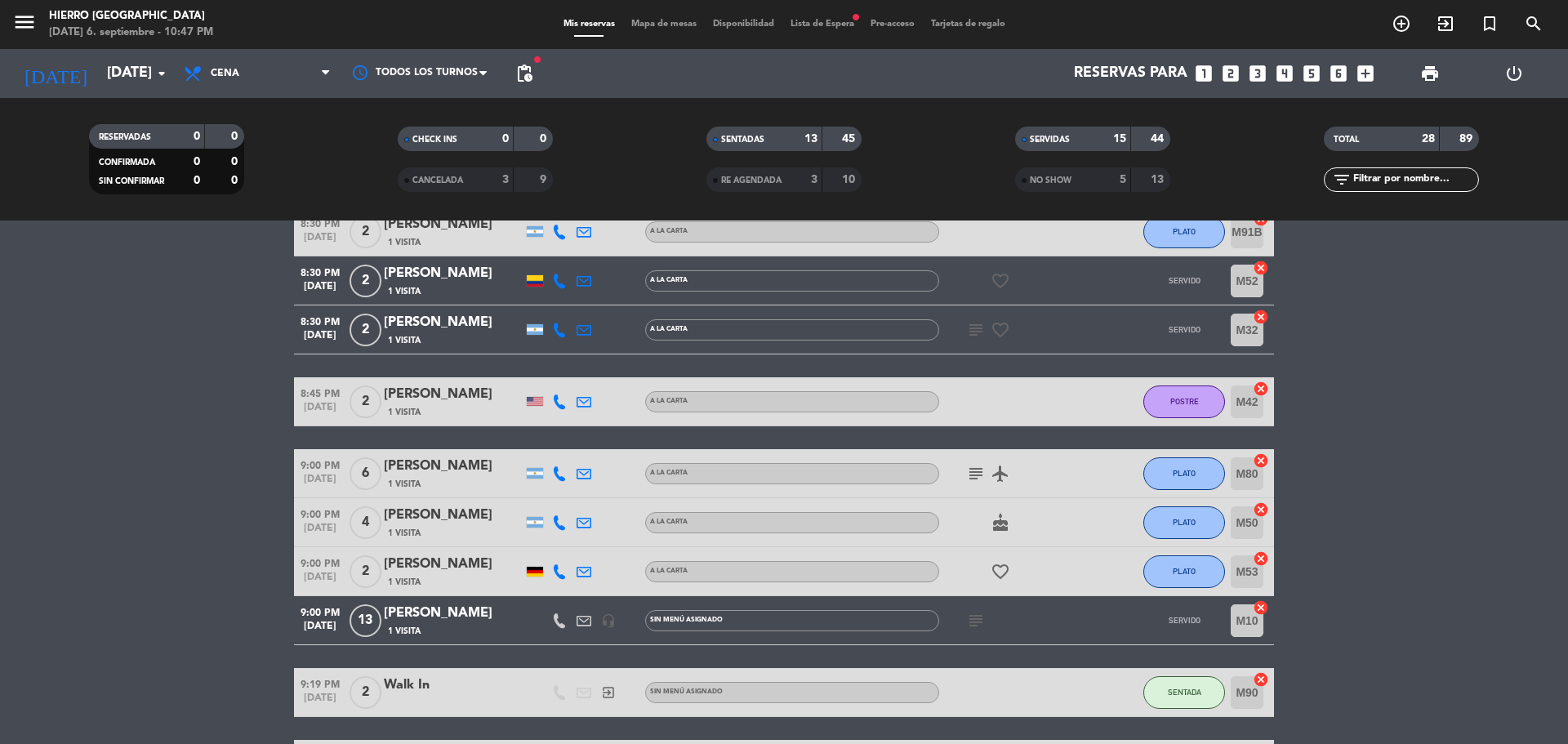
click at [972, 472] on icon "subject" at bounding box center [976, 474] width 20 height 20
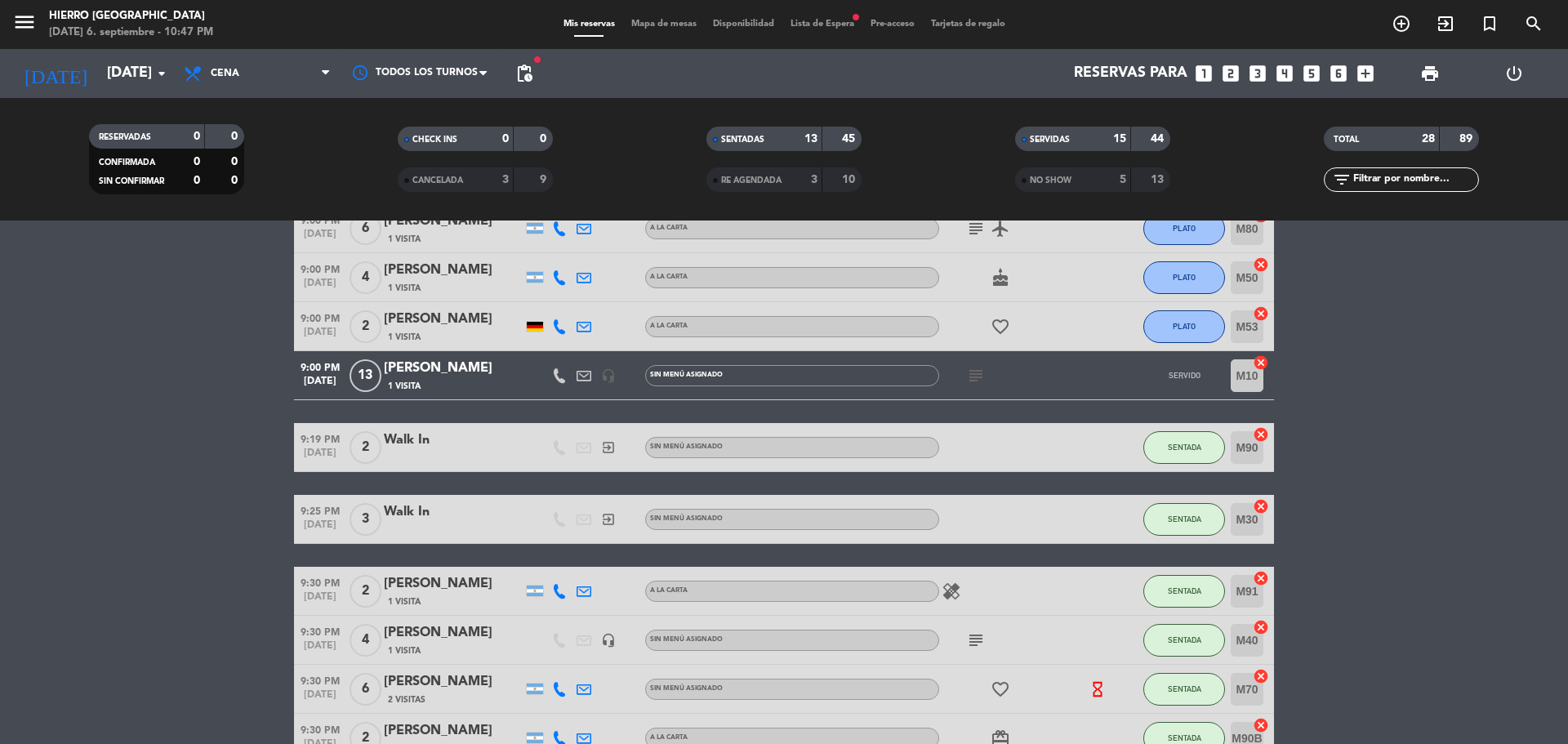
click at [977, 367] on icon "subject" at bounding box center [976, 376] width 20 height 20
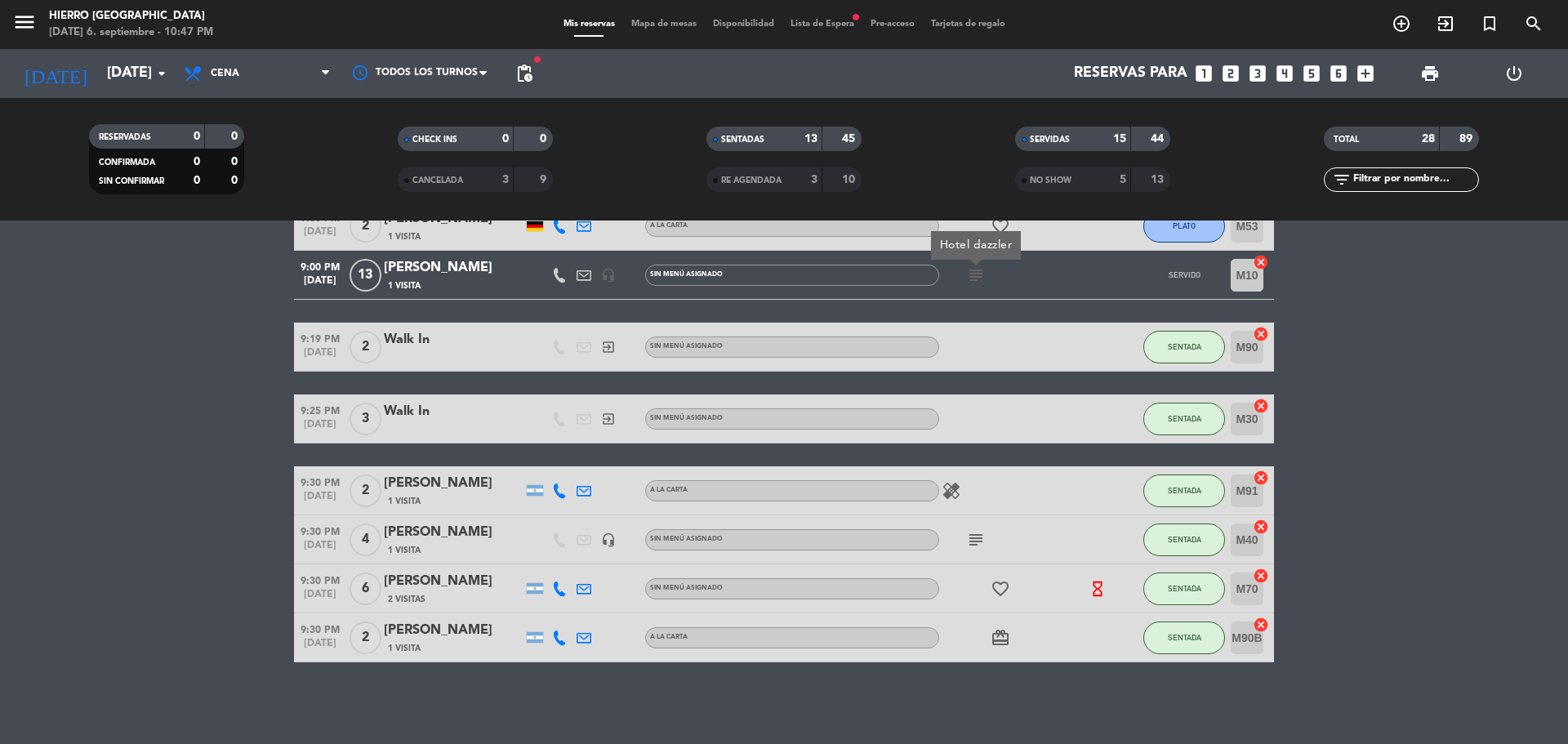
click at [983, 535] on icon "subject" at bounding box center [976, 540] width 20 height 20
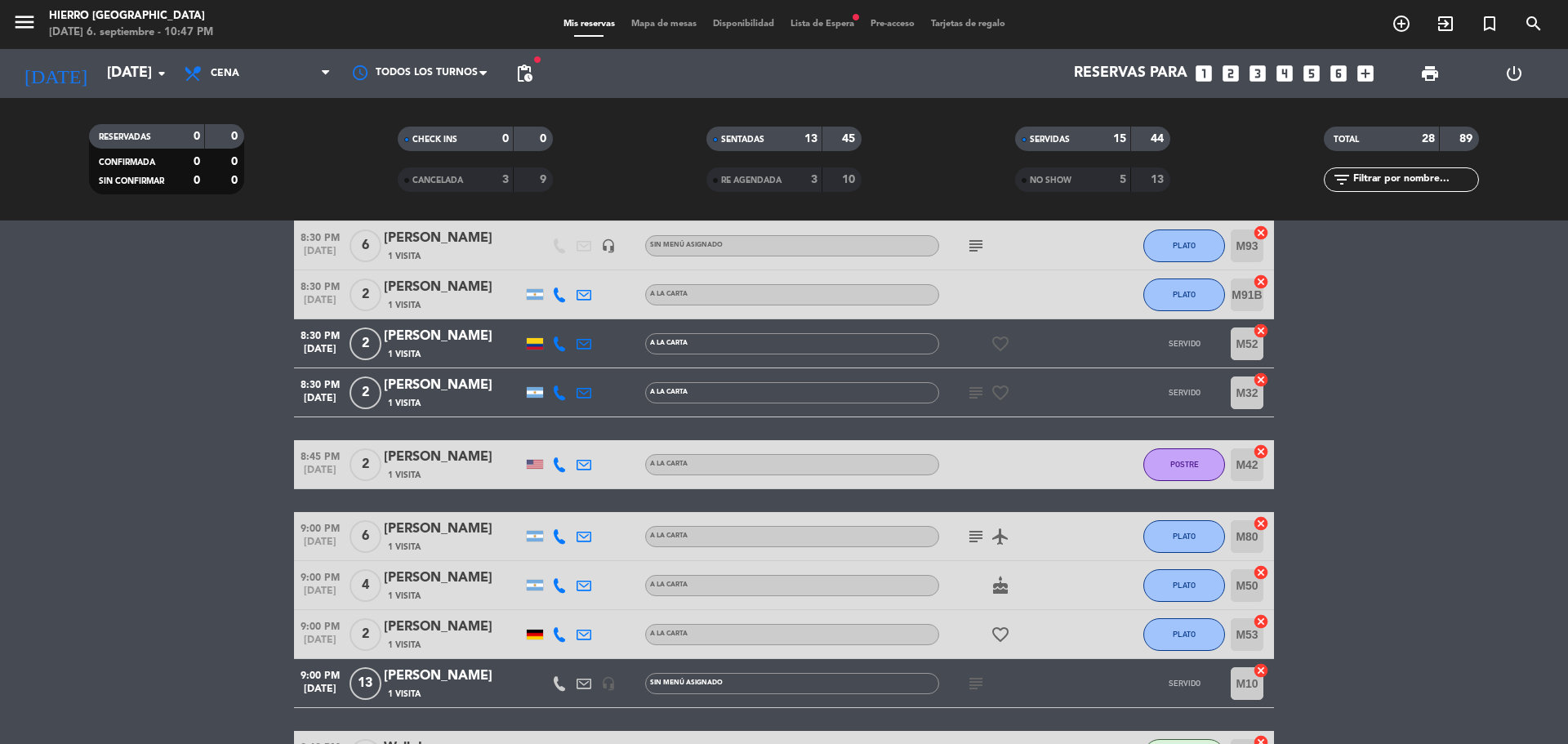
click at [975, 387] on icon "subject" at bounding box center [976, 393] width 20 height 20
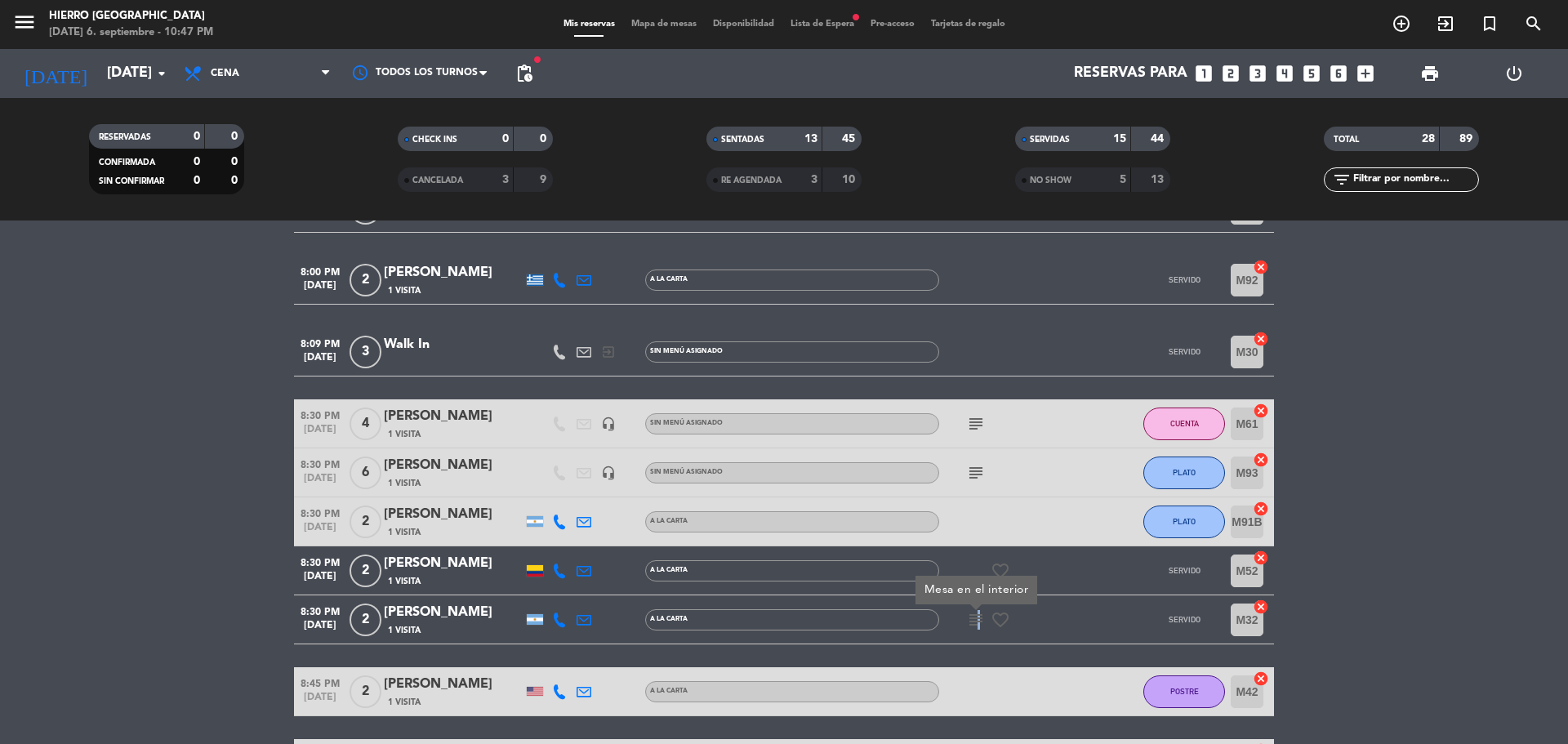
scroll to position [672, 0]
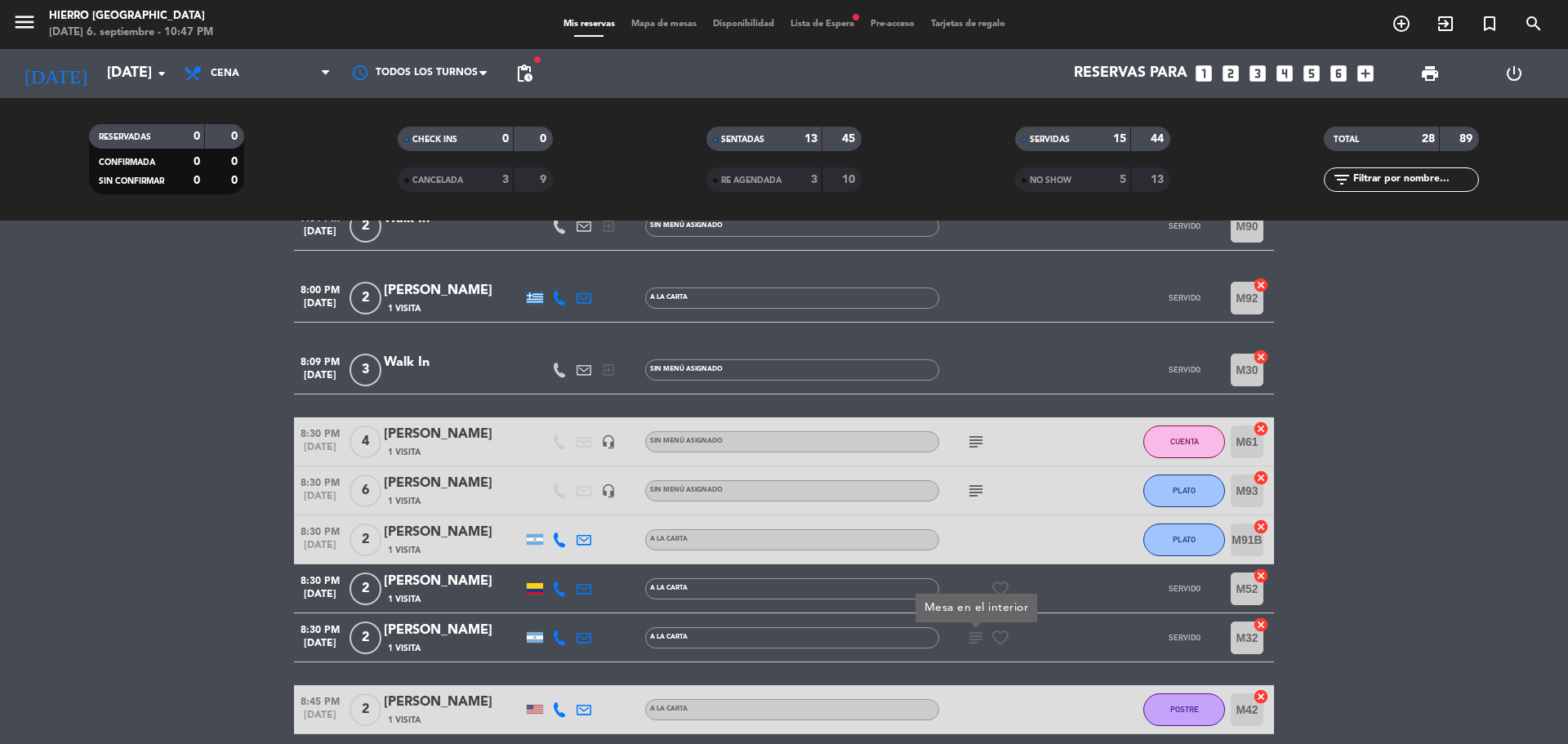
drag, startPoint x: 977, startPoint y: 482, endPoint x: 967, endPoint y: 443, distance: 40.3
click at [978, 482] on icon "subject" at bounding box center [976, 491] width 20 height 20
click at [965, 437] on span "subject" at bounding box center [975, 442] width 24 height 20
click at [973, 441] on icon "subject" at bounding box center [976, 442] width 20 height 20
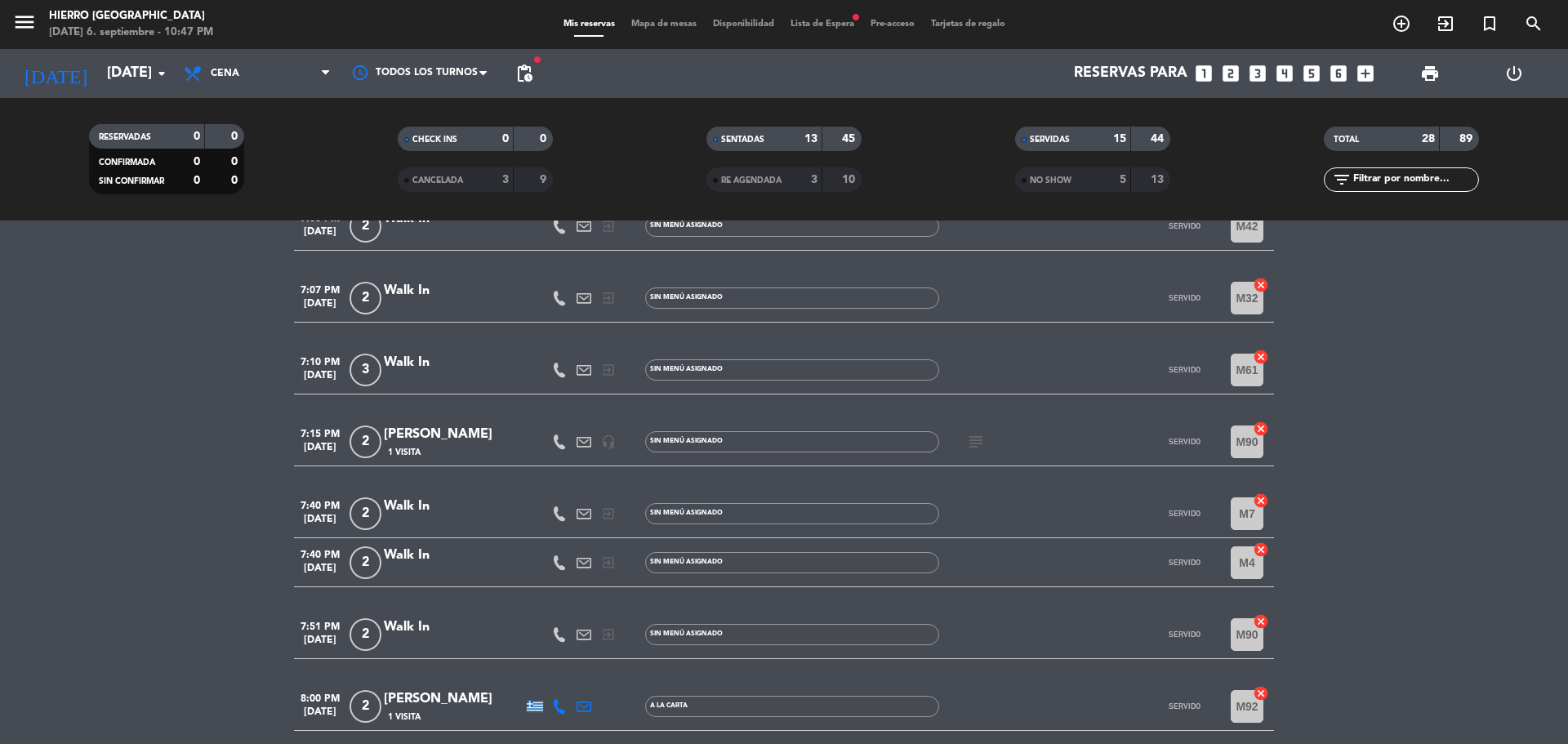
click at [973, 440] on icon "subject" at bounding box center [976, 442] width 20 height 20
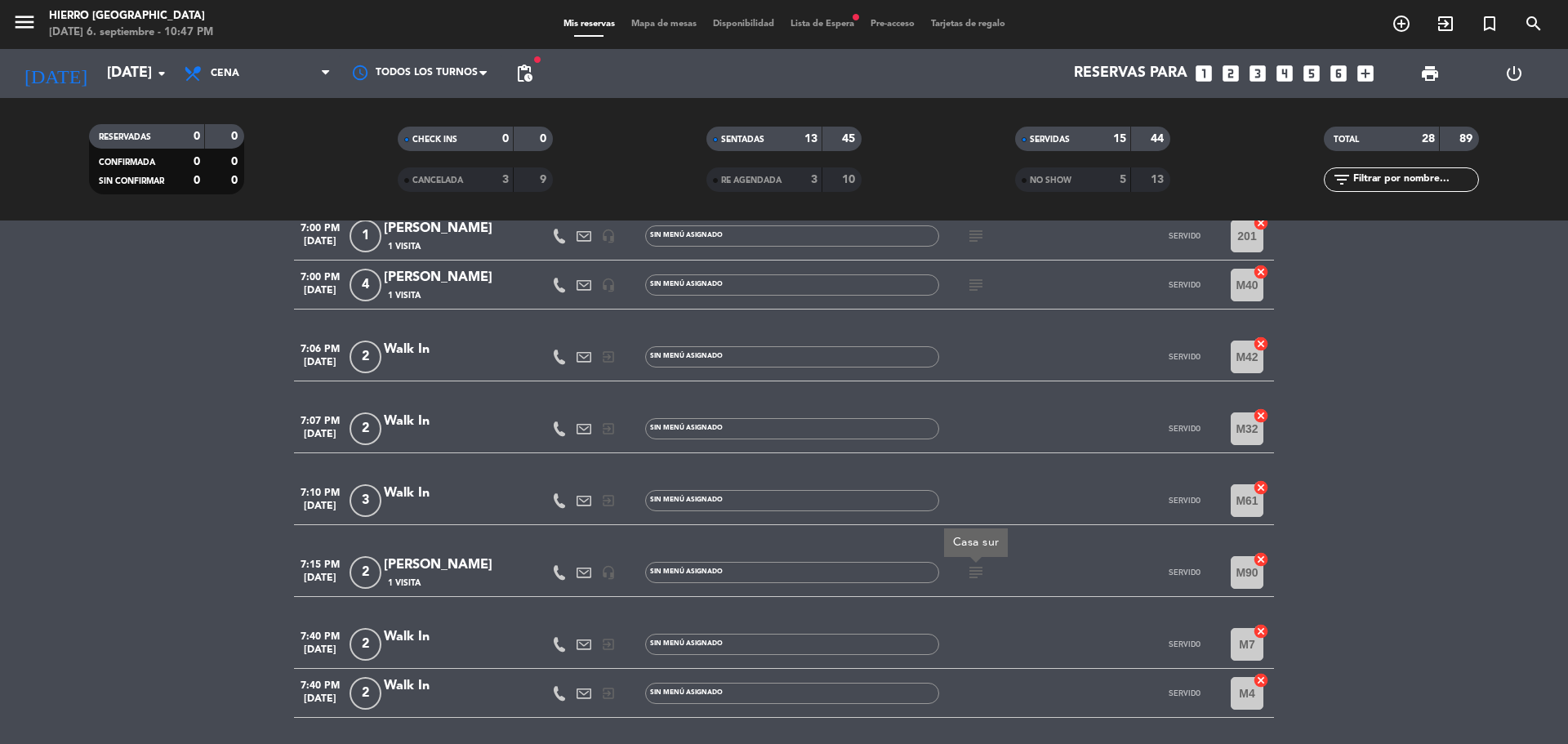
scroll to position [0, 0]
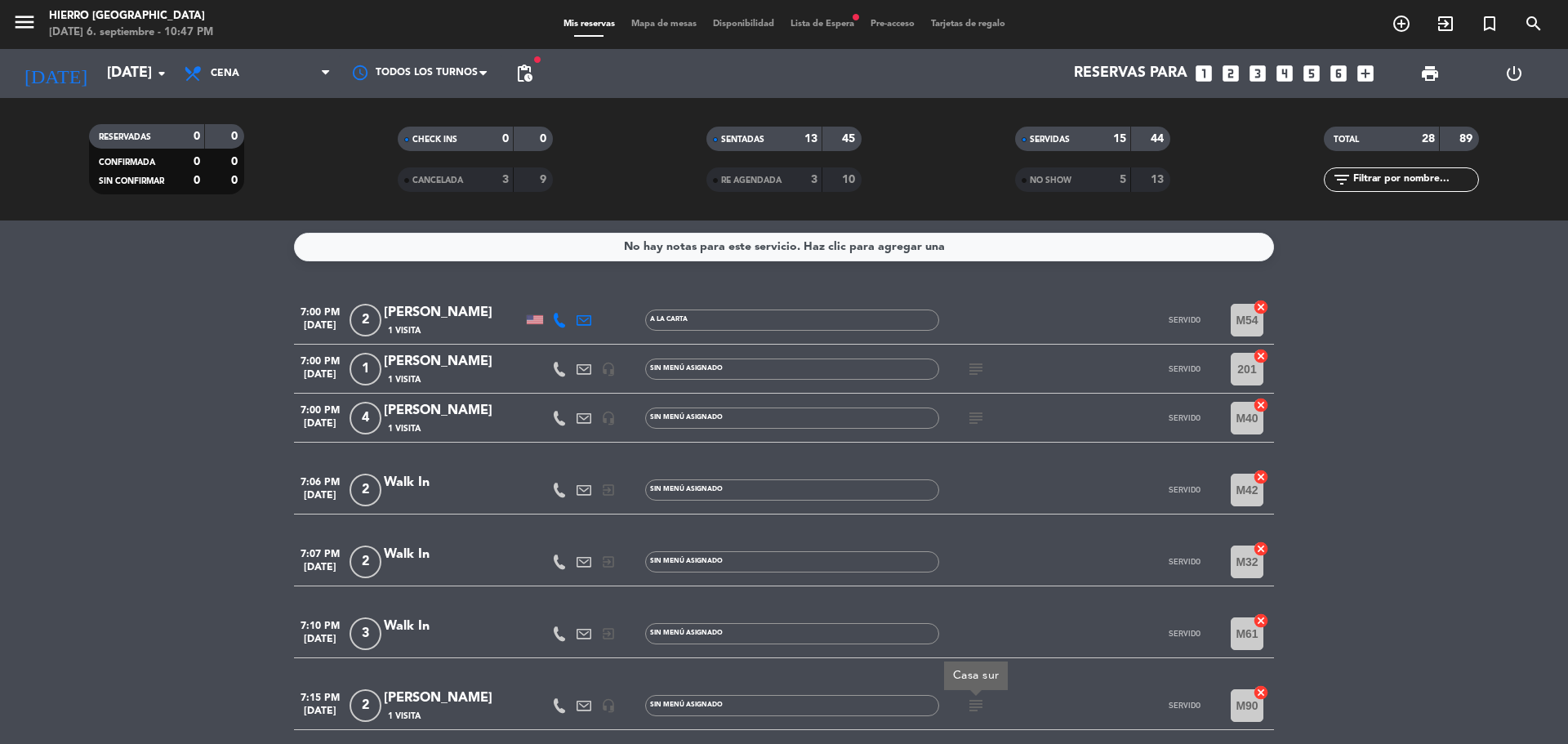
click at [969, 418] on icon "subject" at bounding box center [976, 418] width 20 height 20
click at [973, 356] on div "subject" at bounding box center [1012, 368] width 147 height 48
click at [983, 367] on icon "subject" at bounding box center [976, 369] width 20 height 20
